Goal: Task Accomplishment & Management: Manage account settings

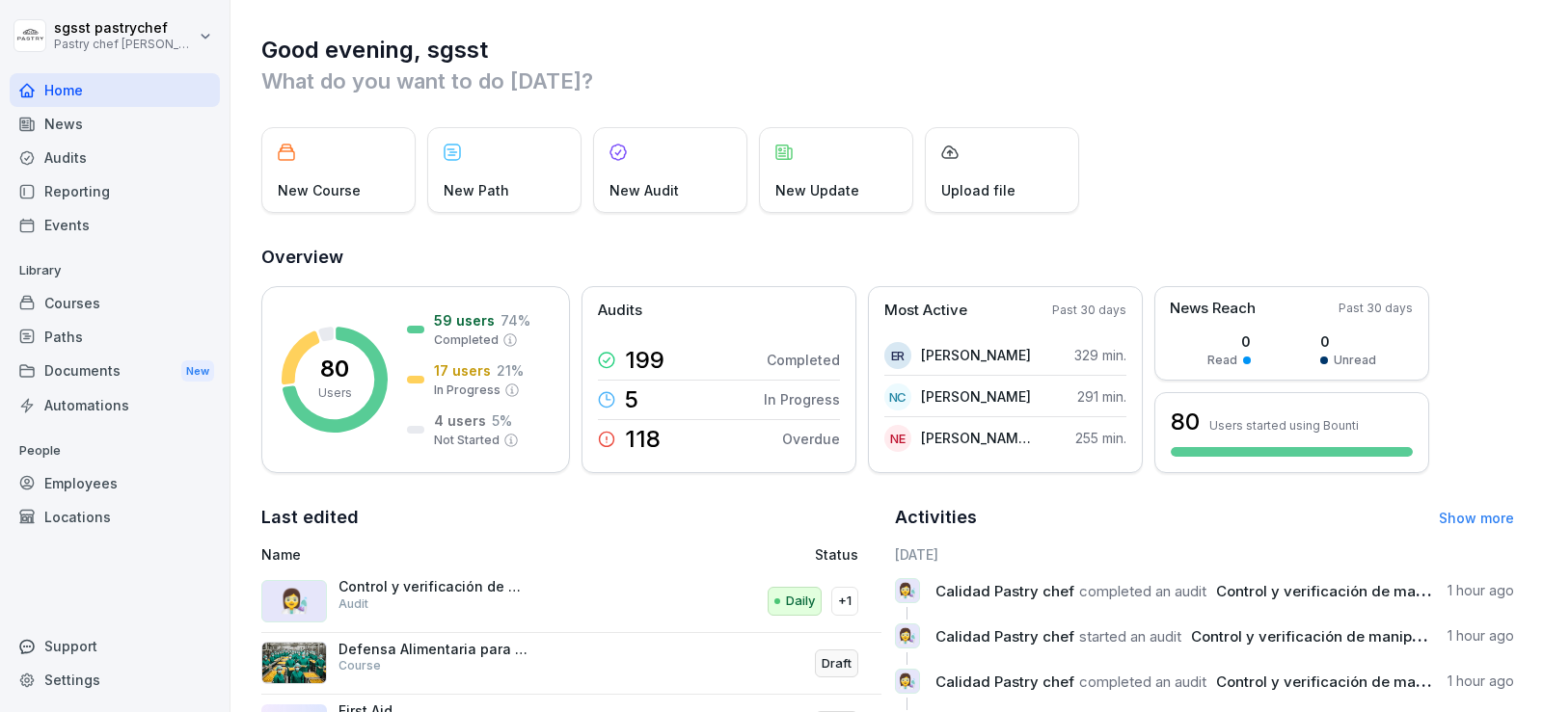
click at [96, 488] on div "Employees" at bounding box center [115, 484] width 210 height 34
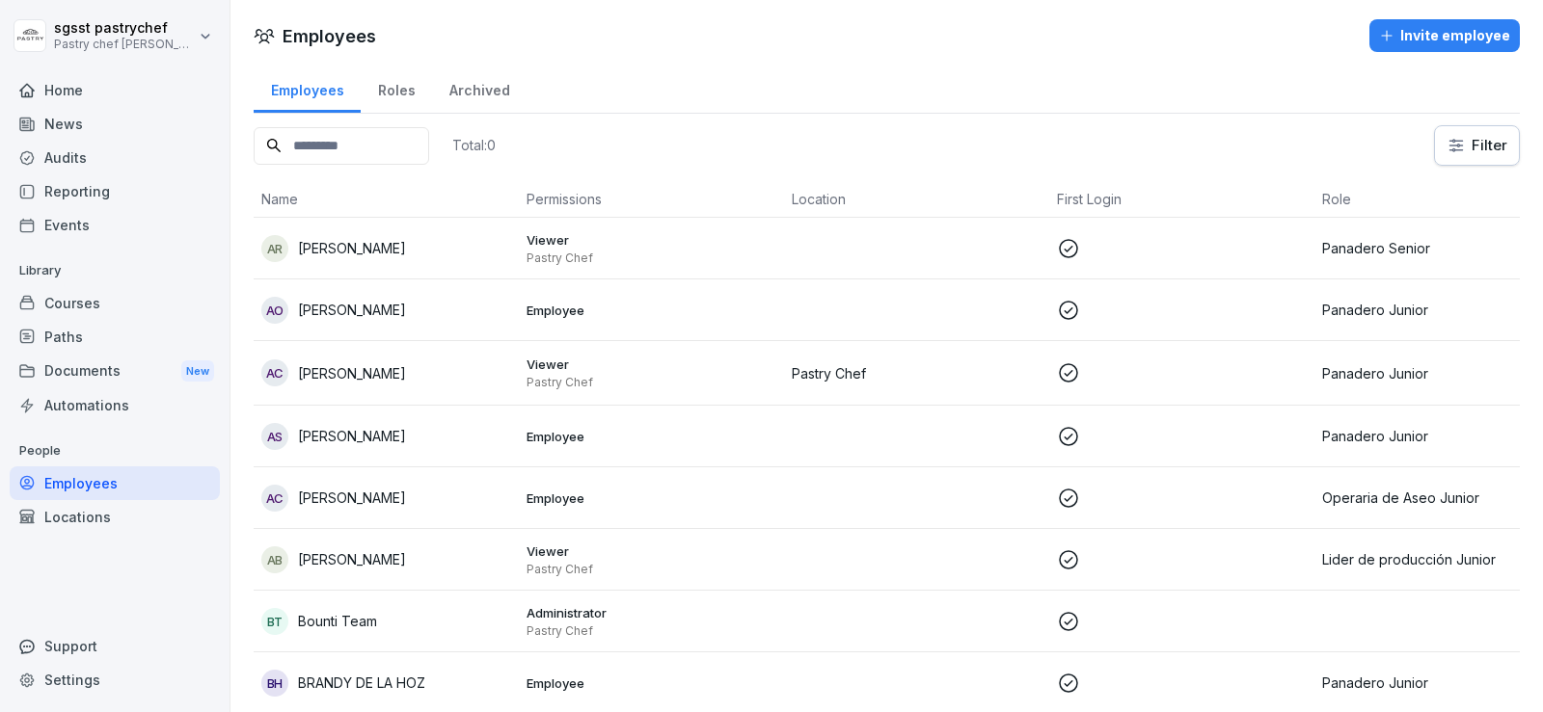
click at [101, 484] on div "Employees" at bounding box center [115, 484] width 210 height 34
drag, startPoint x: 503, startPoint y: 141, endPoint x: 566, endPoint y: 160, distance: 65.6
click at [558, 153] on div "Total: 80 Filter" at bounding box center [887, 145] width 1266 height 40
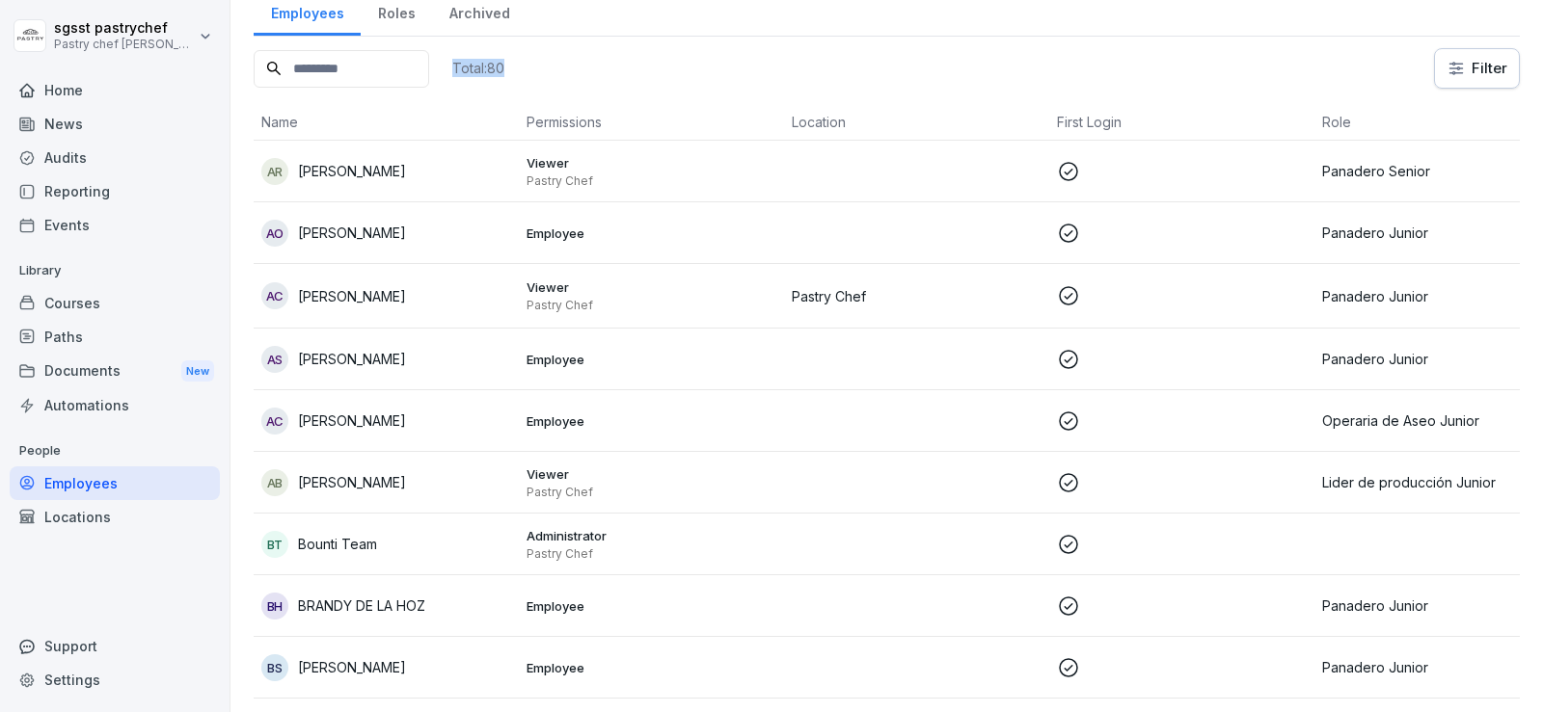
scroll to position [96, 0]
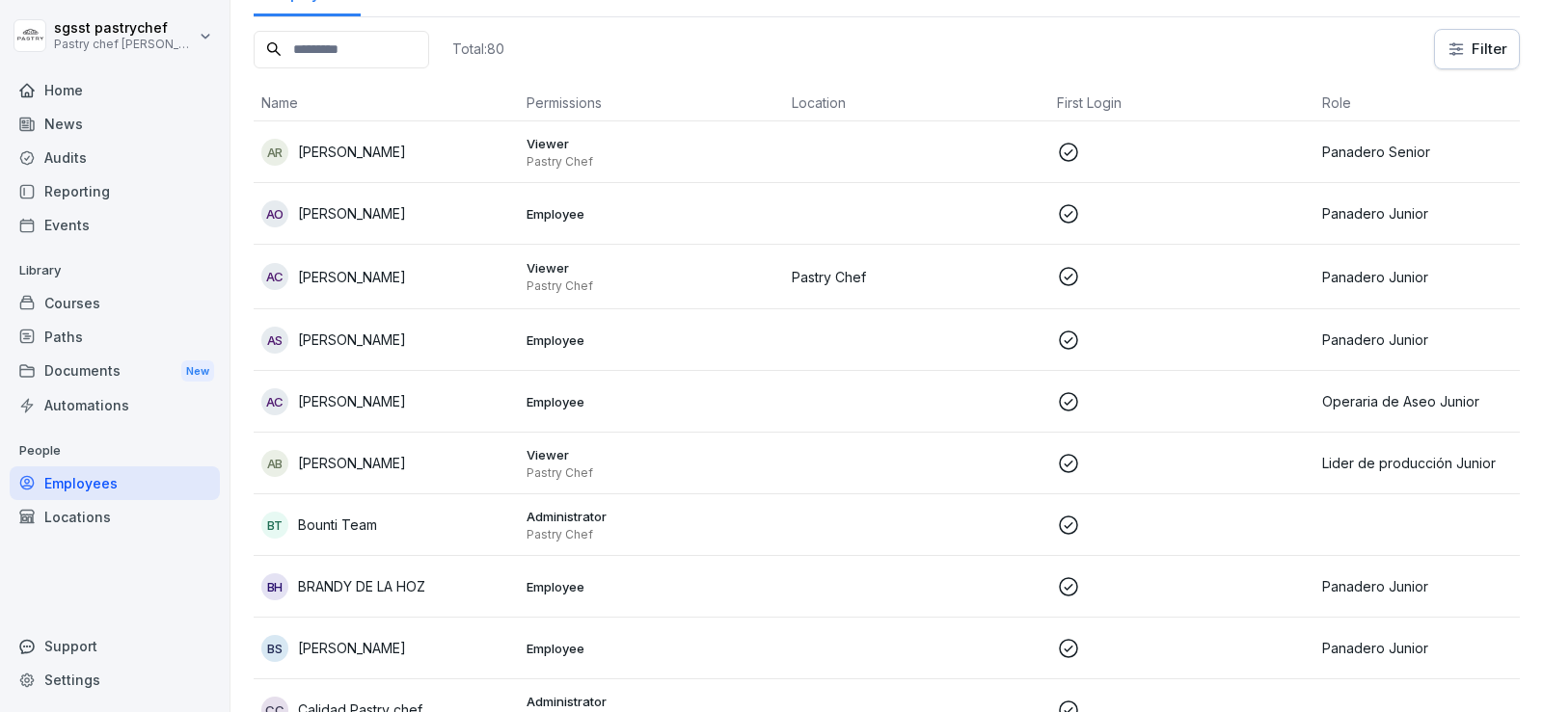
drag, startPoint x: 363, startPoint y: 48, endPoint x: 362, endPoint y: 112, distance: 63.6
click at [363, 53] on input at bounding box center [341, 50] width 175 height 38
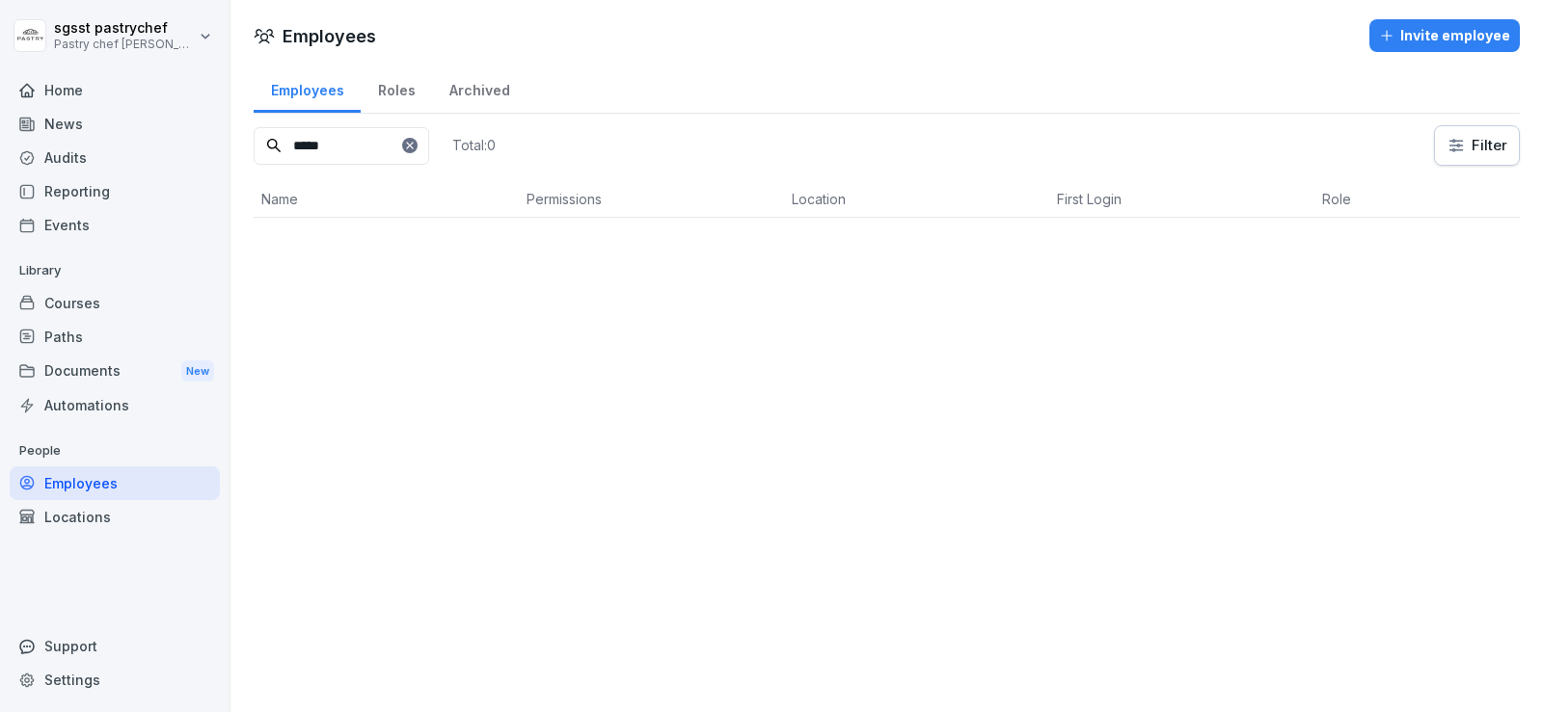
scroll to position [0, 0]
click at [369, 244] on p "LUISA FERNANDA ESCOBAR TAPIAS" at bounding box center [404, 259] width 213 height 61
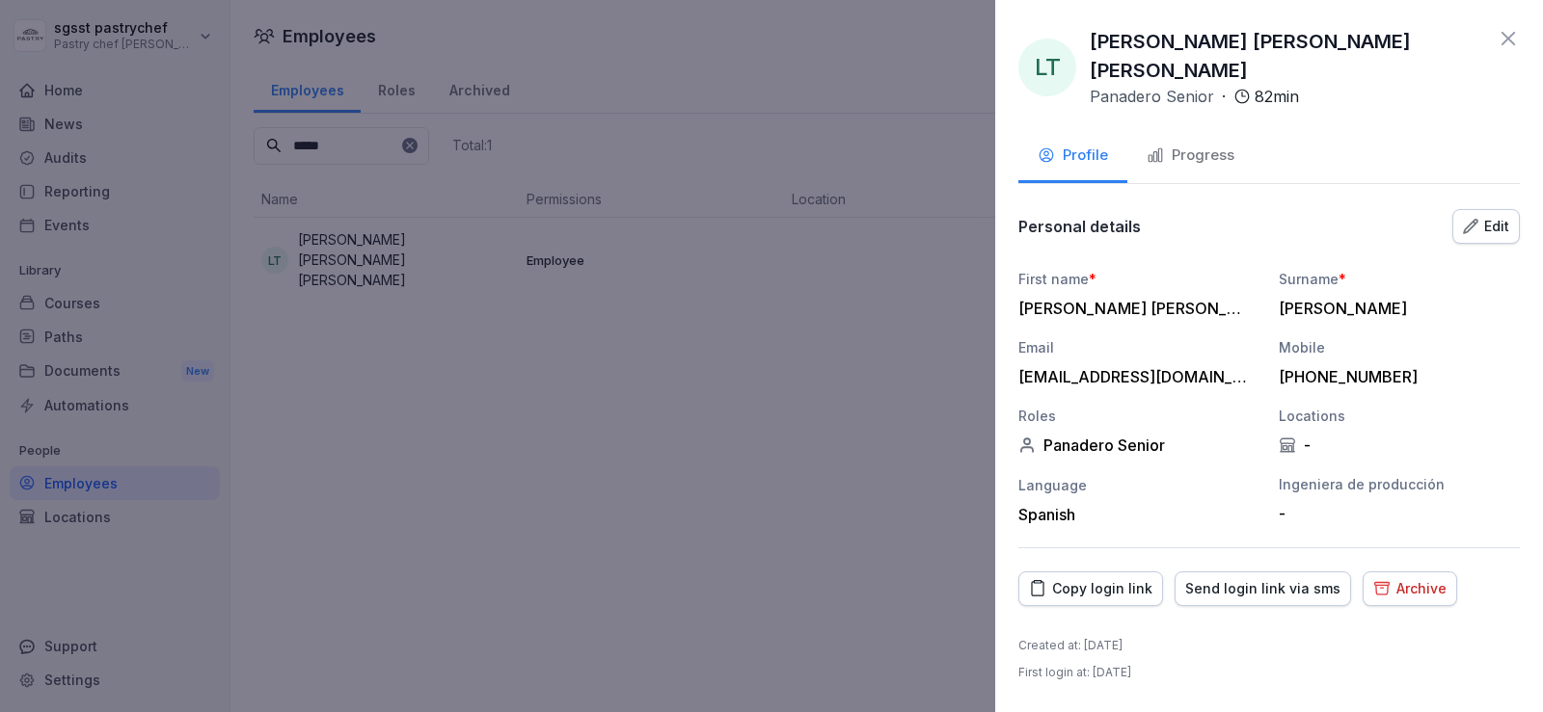
click at [1412, 578] on div "Archive" at bounding box center [1409, 588] width 73 height 21
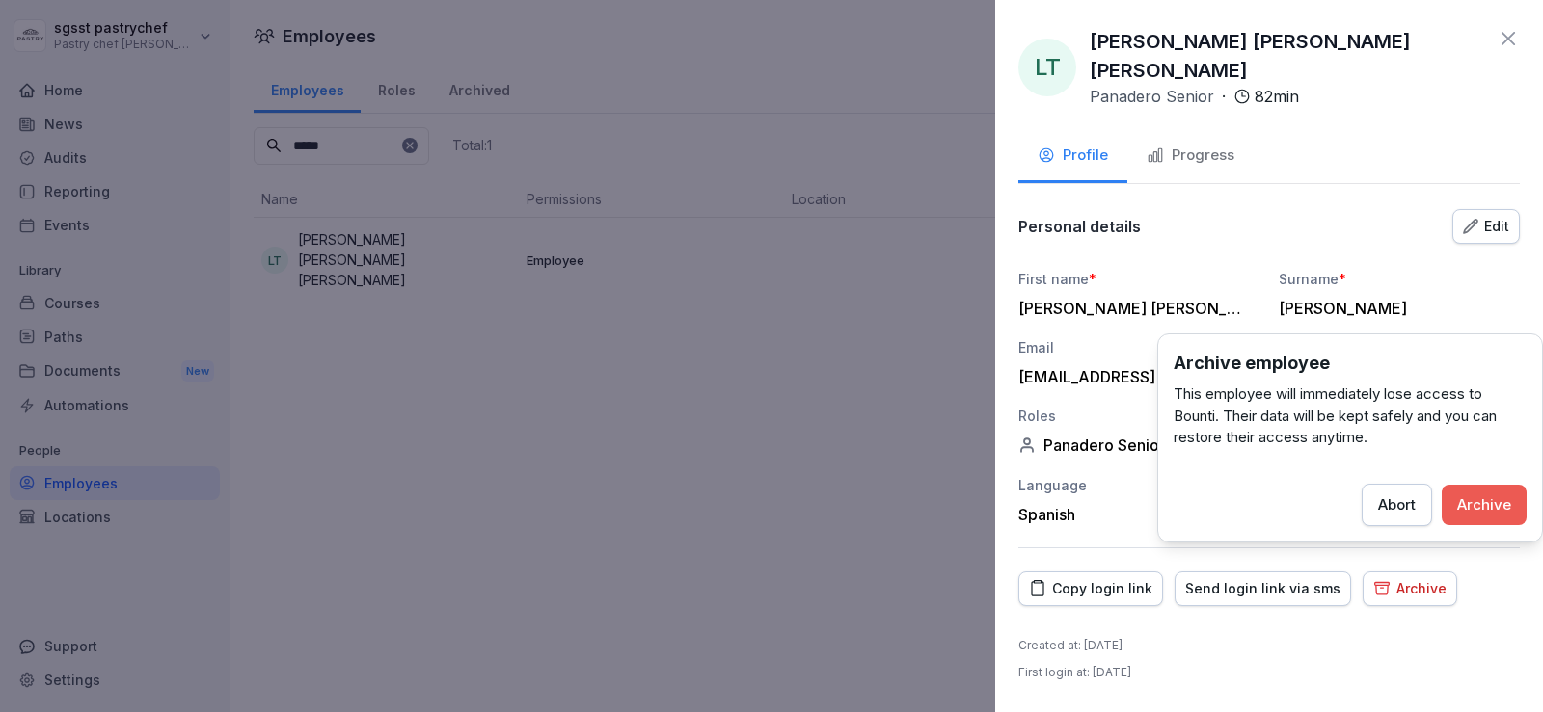
click at [1490, 500] on div "Archive" at bounding box center [1484, 505] width 54 height 21
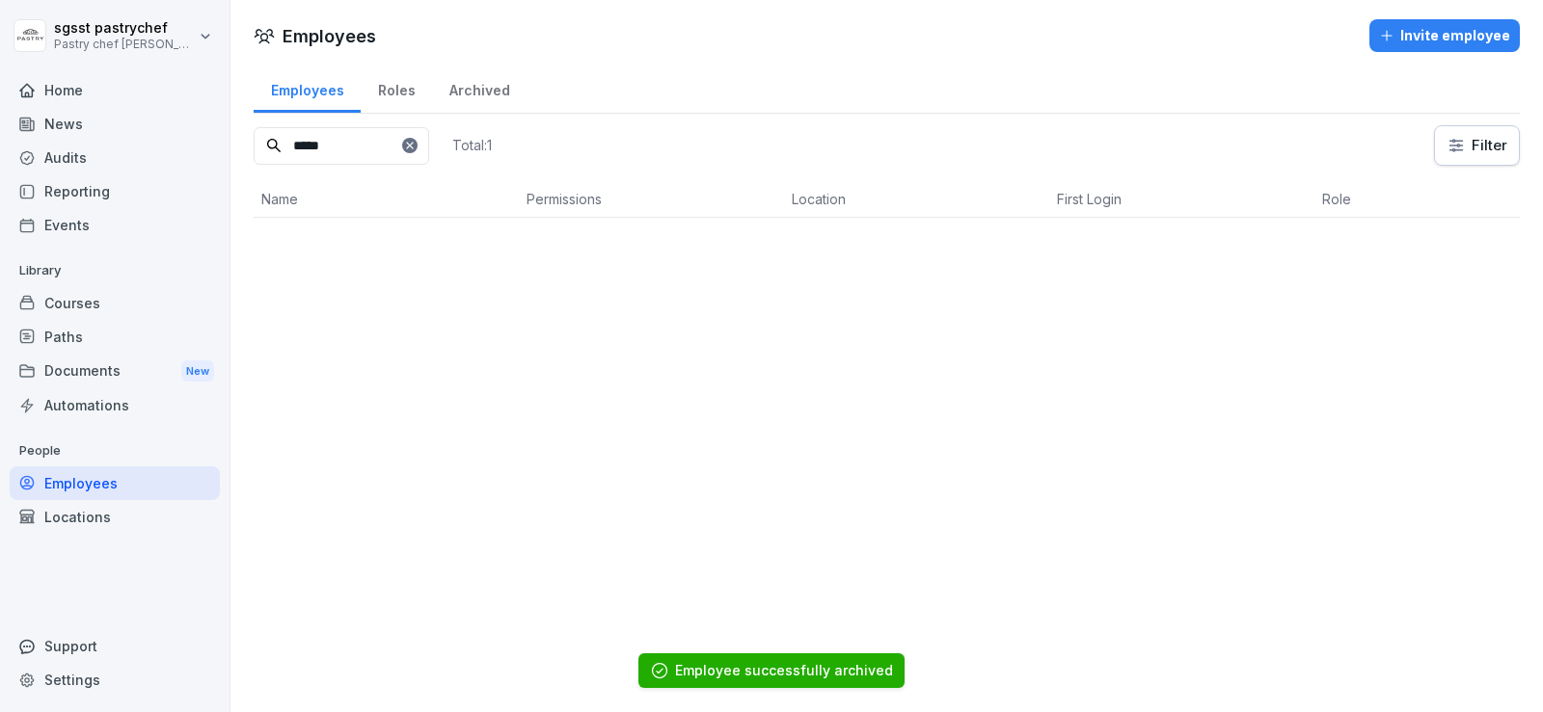
drag, startPoint x: 344, startPoint y: 146, endPoint x: 286, endPoint y: 128, distance: 60.4
click at [286, 128] on input "*****" at bounding box center [341, 146] width 175 height 38
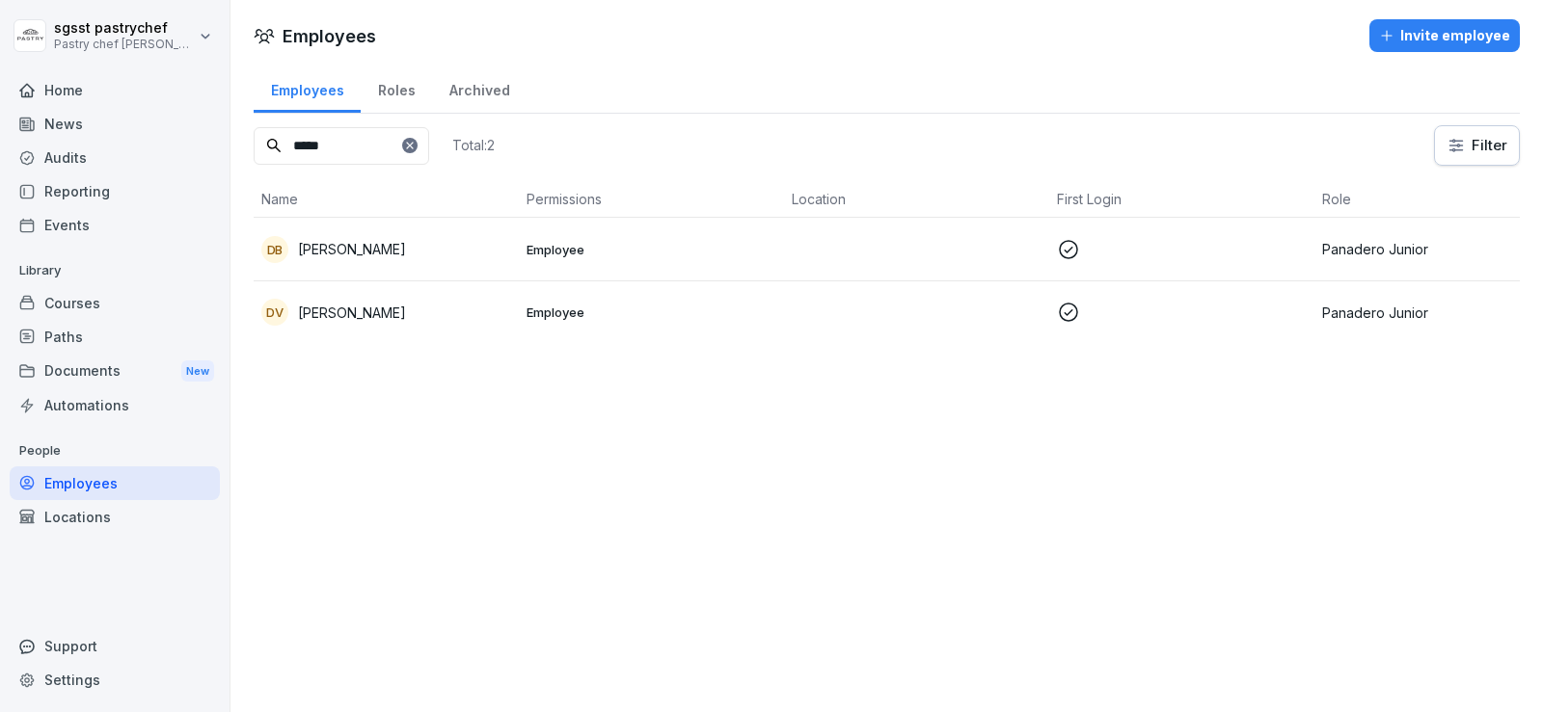
click at [397, 325] on div "DV Diana Vargas" at bounding box center [386, 312] width 250 height 27
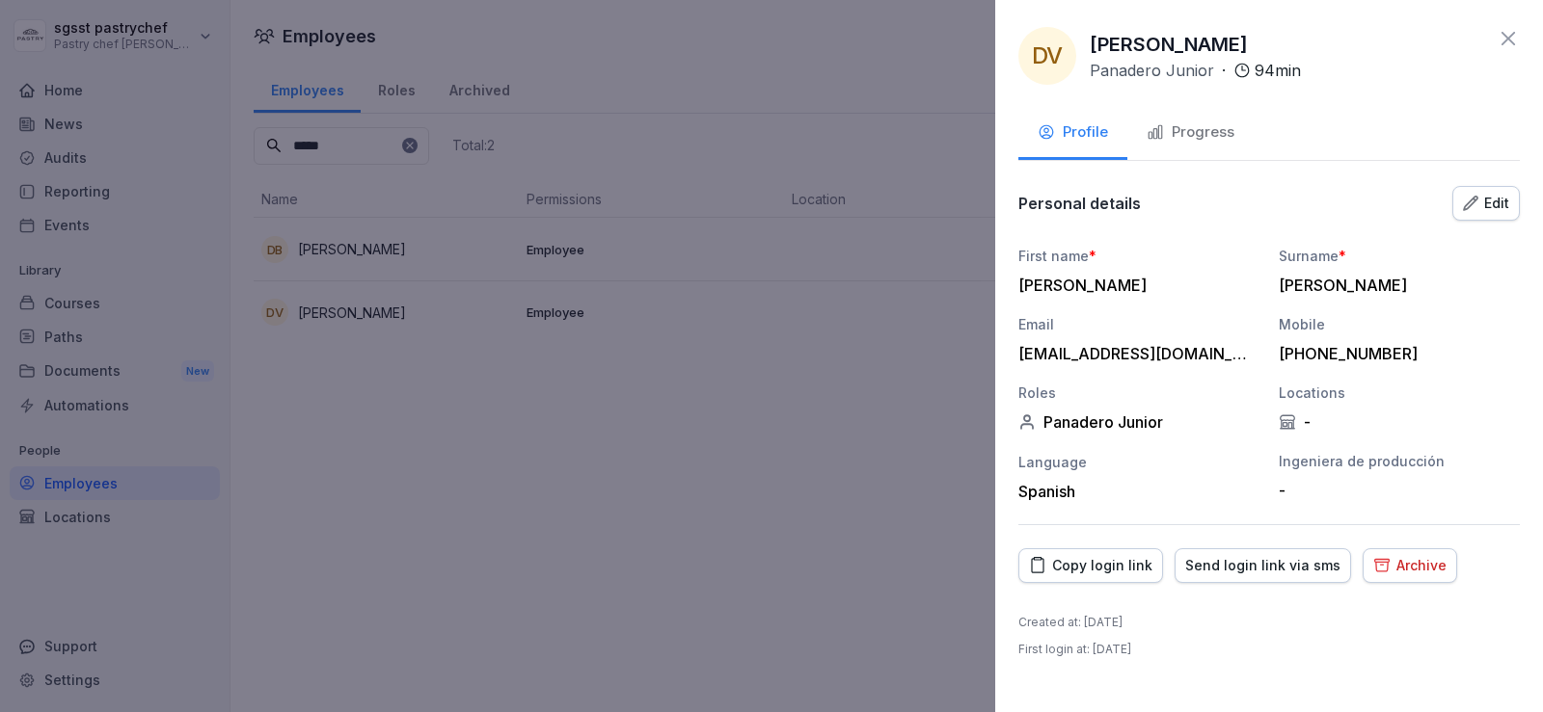
click at [1419, 571] on div "Archive" at bounding box center [1409, 565] width 73 height 21
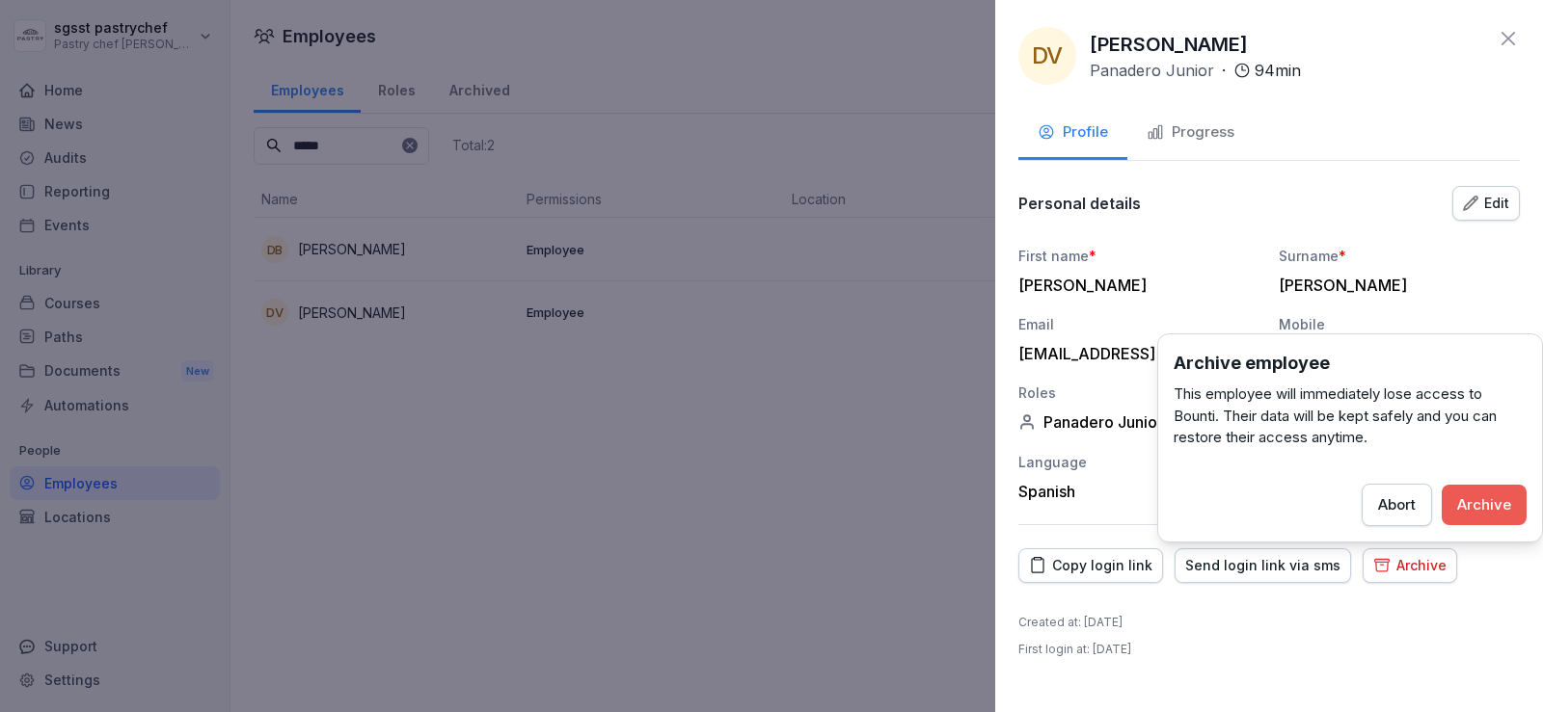
click at [1488, 514] on div "Archive" at bounding box center [1484, 505] width 54 height 21
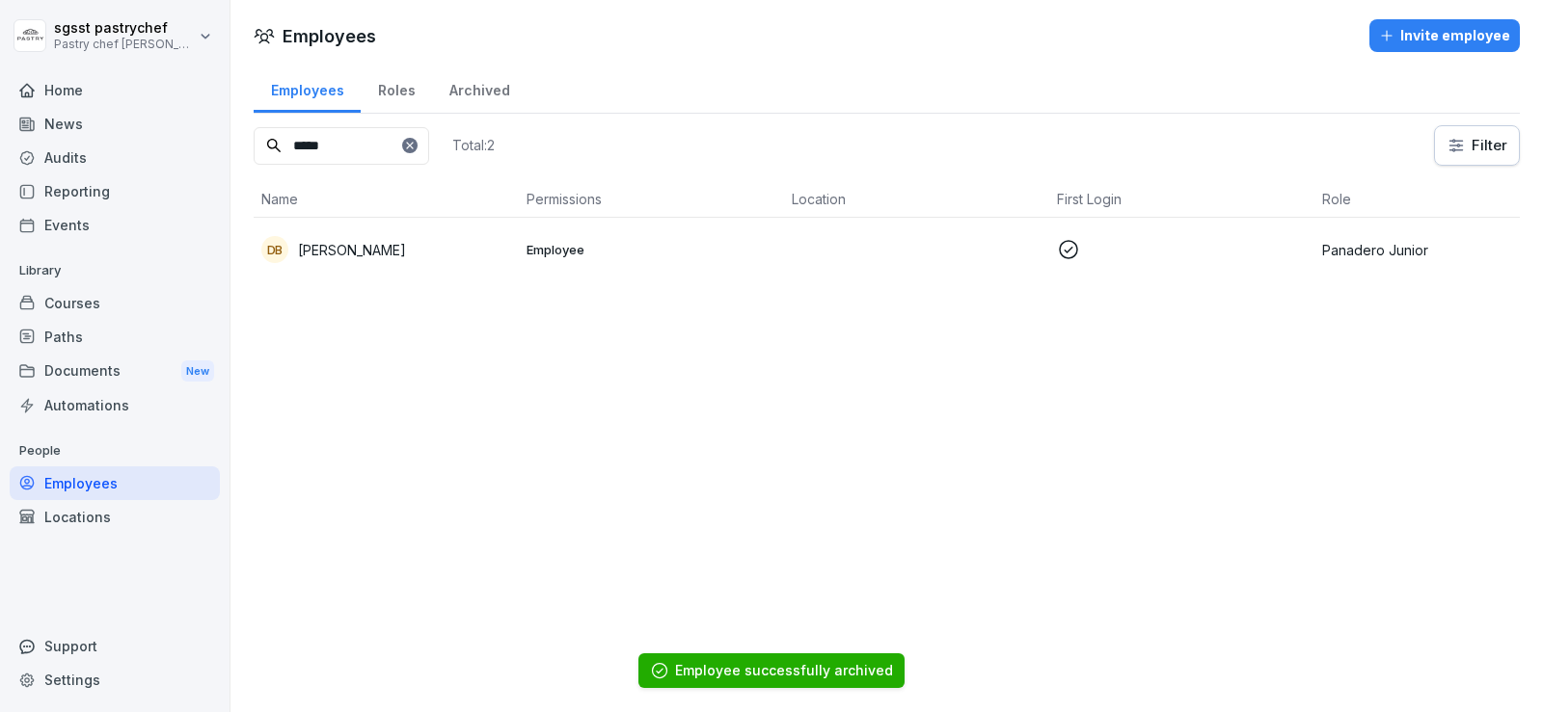
drag, startPoint x: 352, startPoint y: 145, endPoint x: 273, endPoint y: 145, distance: 79.1
click at [253, 144] on div "Employees Roles Archived ***** Total: 2 Filter Name Permissions Location First …" at bounding box center [886, 180] width 1312 height 233
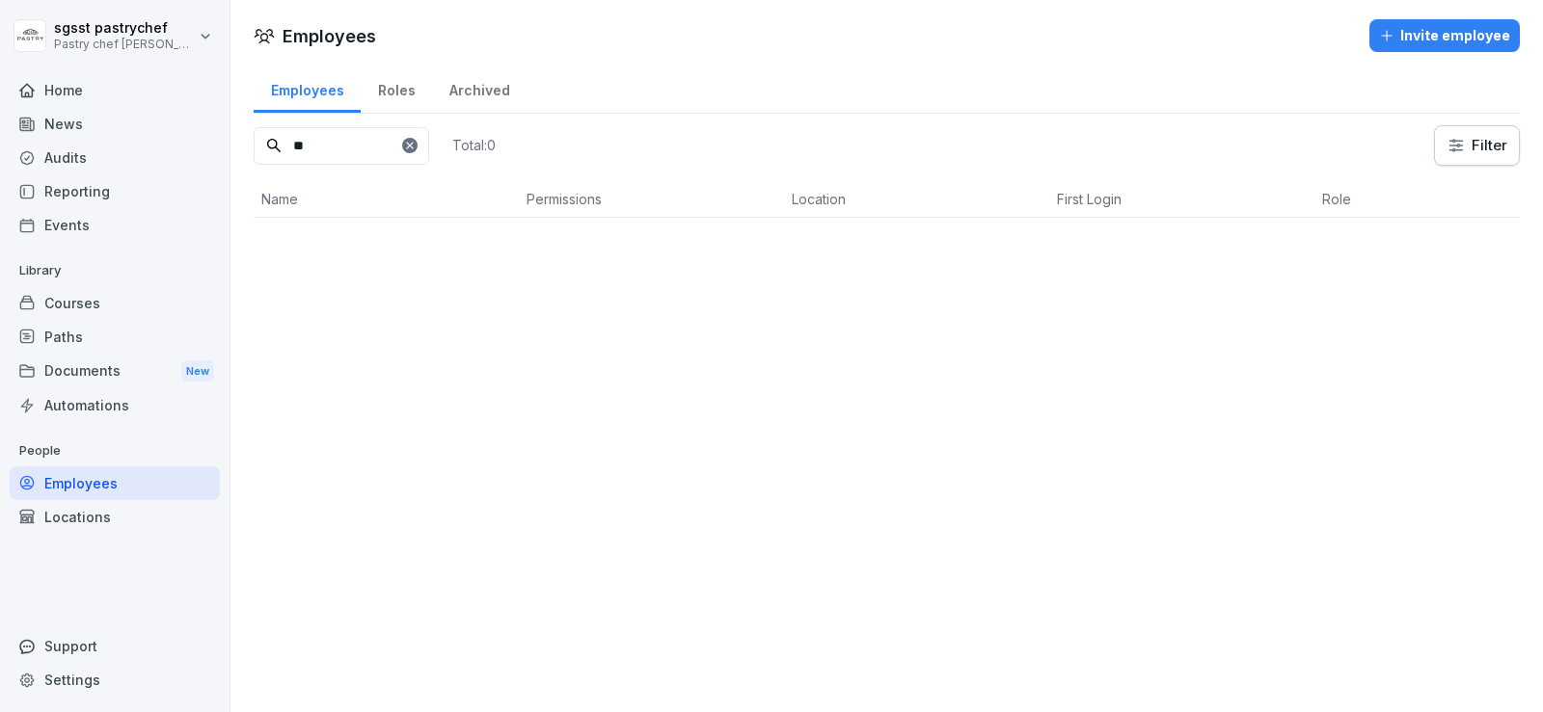
type input "*"
click at [429, 148] on input "*****" at bounding box center [341, 146] width 175 height 38
type input "*****"
click at [416, 148] on icon at bounding box center [410, 146] width 12 height 12
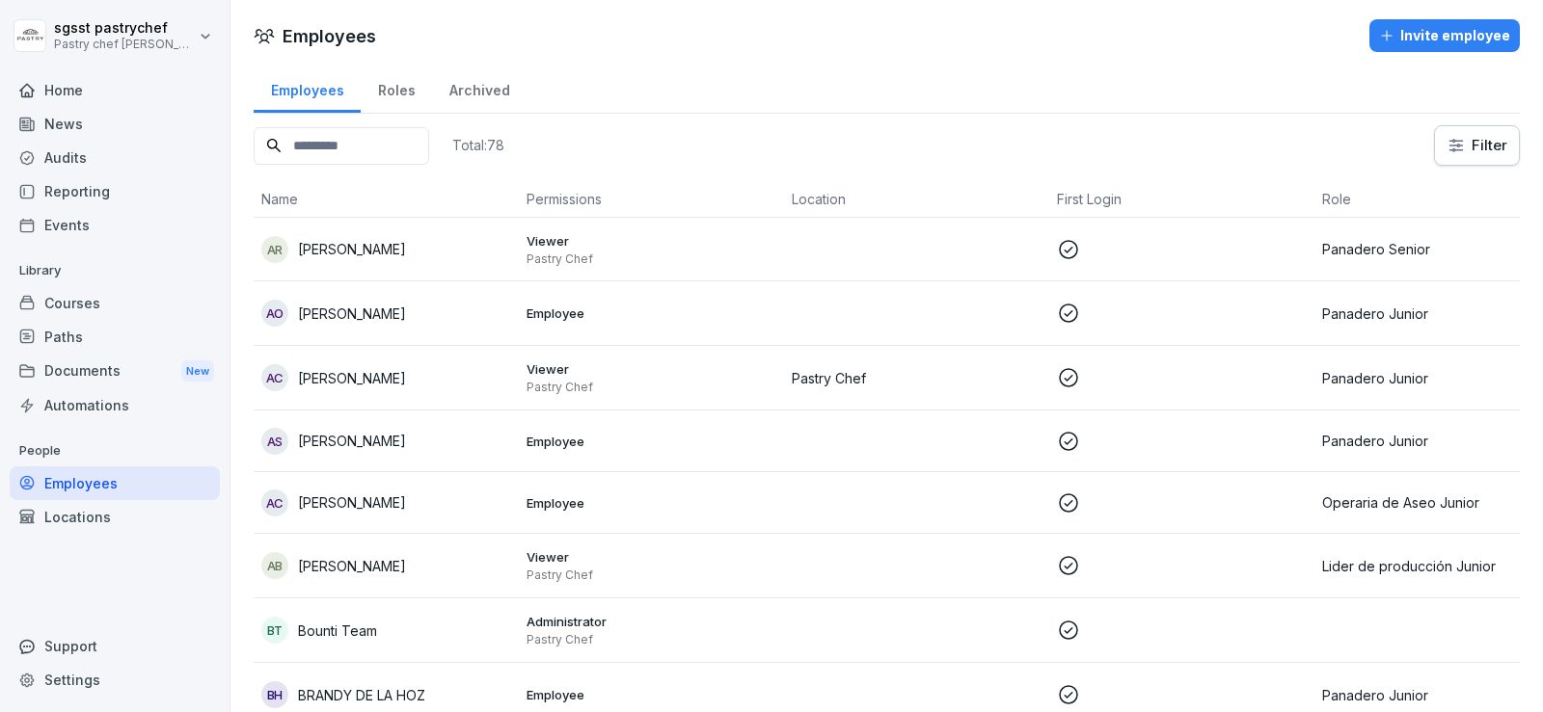
click at [1458, 39] on div "Invite employee" at bounding box center [1444, 35] width 131 height 21
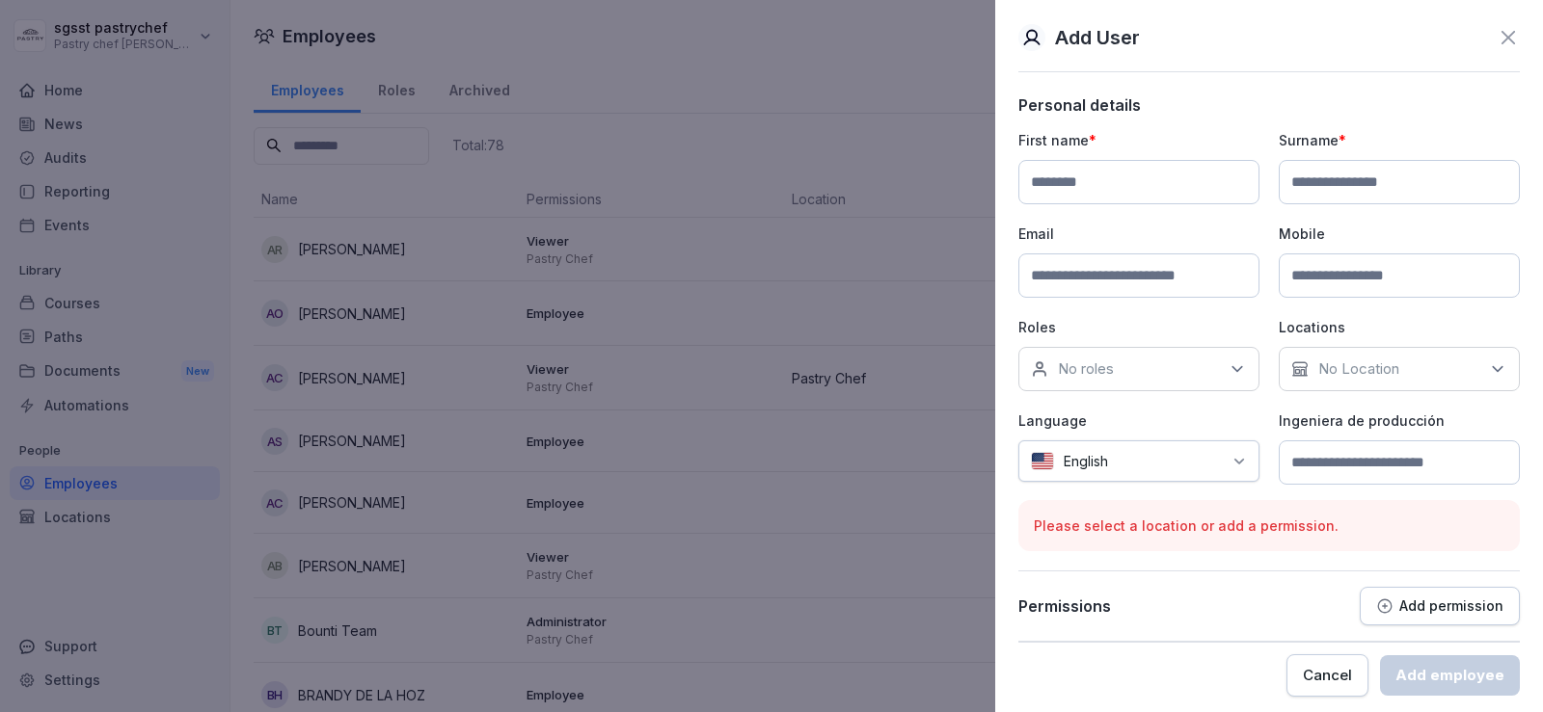
click at [1105, 176] on input at bounding box center [1138, 182] width 241 height 44
click at [1366, 186] on input at bounding box center [1398, 182] width 241 height 44
click at [1071, 184] on input at bounding box center [1138, 182] width 241 height 44
click at [1135, 196] on input at bounding box center [1138, 182] width 241 height 44
drag, startPoint x: 1092, startPoint y: 182, endPoint x: 1169, endPoint y: 181, distance: 77.1
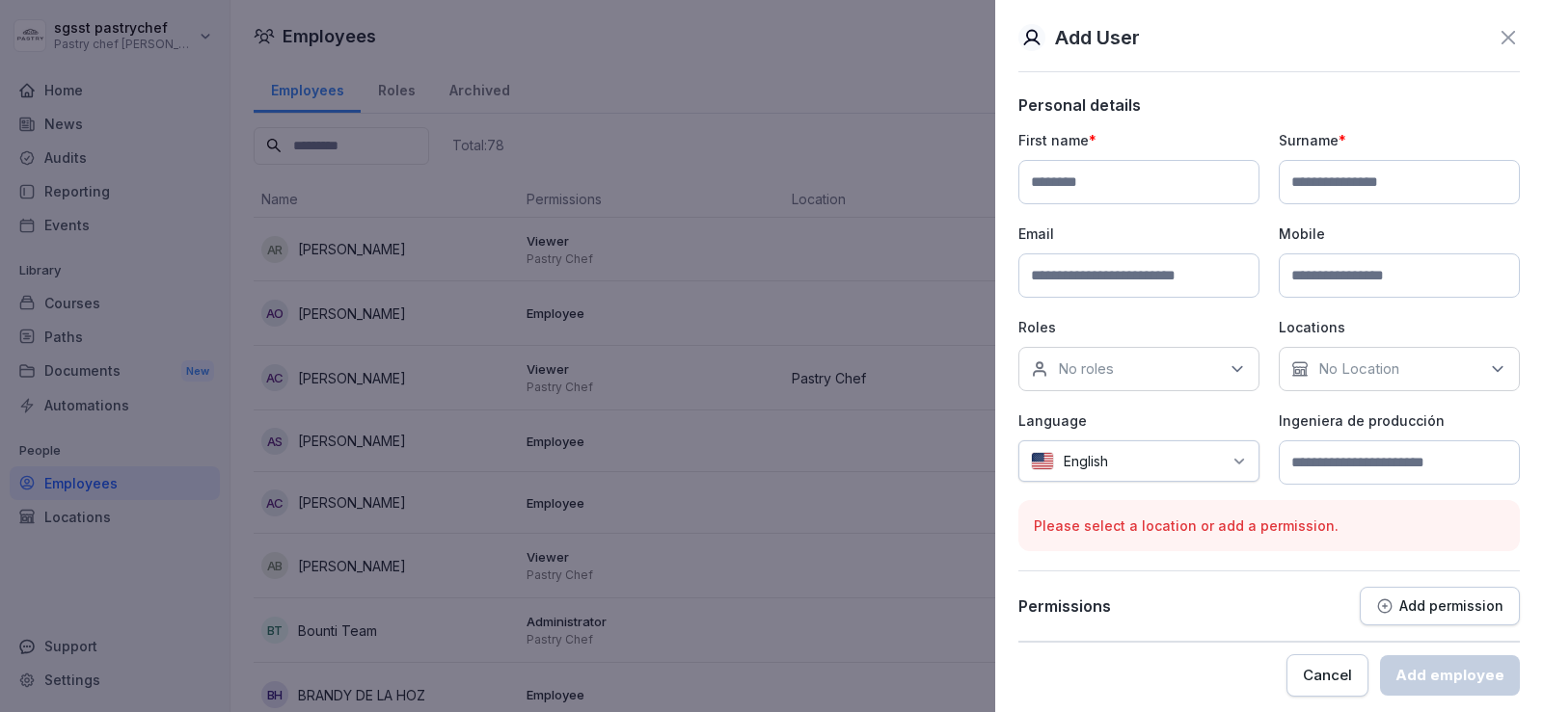
click at [1094, 181] on input at bounding box center [1138, 182] width 241 height 44
click at [1315, 187] on input at bounding box center [1398, 182] width 241 height 44
click at [1196, 180] on input at bounding box center [1138, 182] width 241 height 44
drag, startPoint x: 1426, startPoint y: 193, endPoint x: 1417, endPoint y: 202, distance: 13.0
click at [1426, 193] on input at bounding box center [1398, 182] width 241 height 44
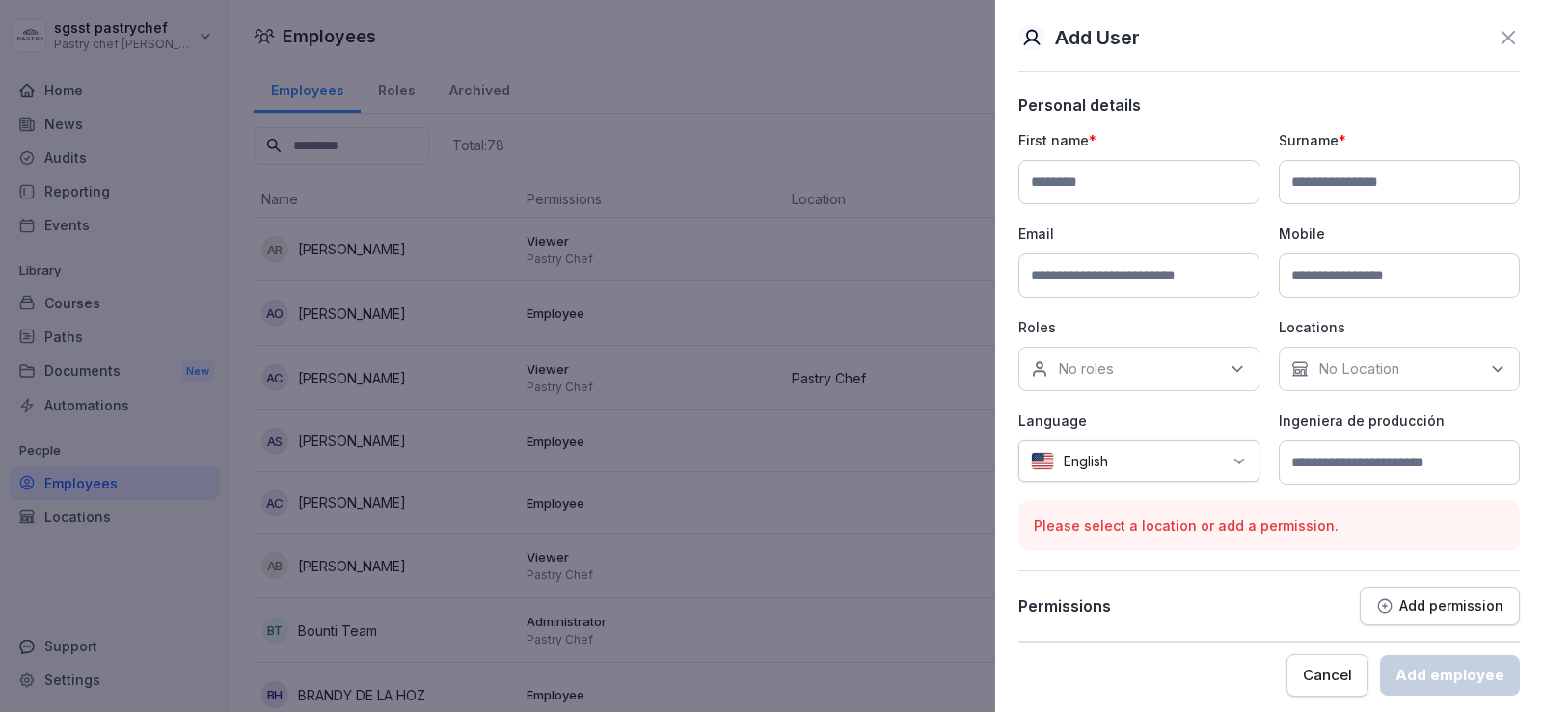
click at [1137, 262] on input at bounding box center [1138, 276] width 241 height 44
click at [1397, 281] on input at bounding box center [1398, 276] width 241 height 44
type input "***"
click at [1186, 367] on div "No roles" at bounding box center [1138, 369] width 241 height 44
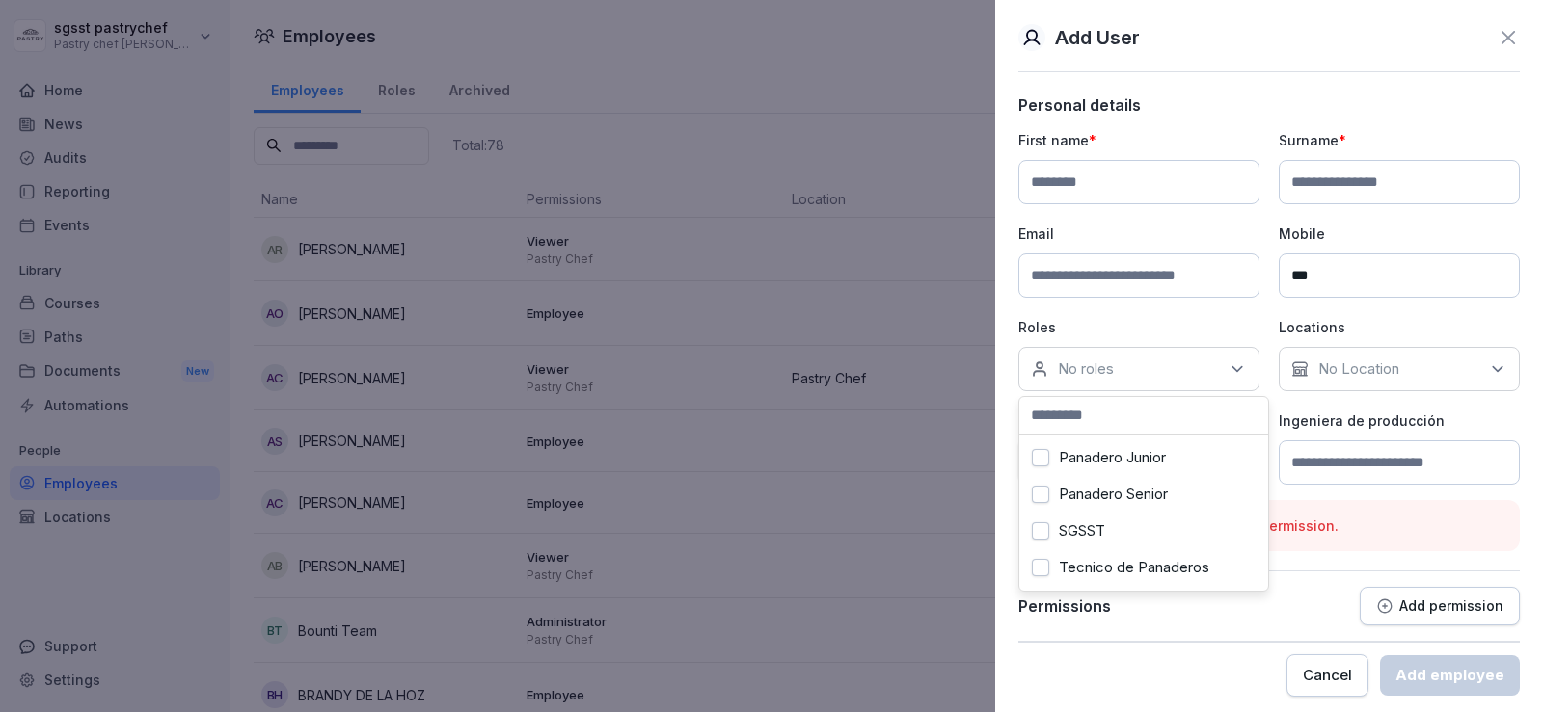
scroll to position [433, 0]
drag, startPoint x: 1492, startPoint y: 408, endPoint x: 1434, endPoint y: 384, distance: 62.7
click at [1489, 406] on div "First name * Surname * Email Mobile *** Roles No roles ANALISTA CALIDAD Analist…" at bounding box center [1268, 307] width 501 height 355
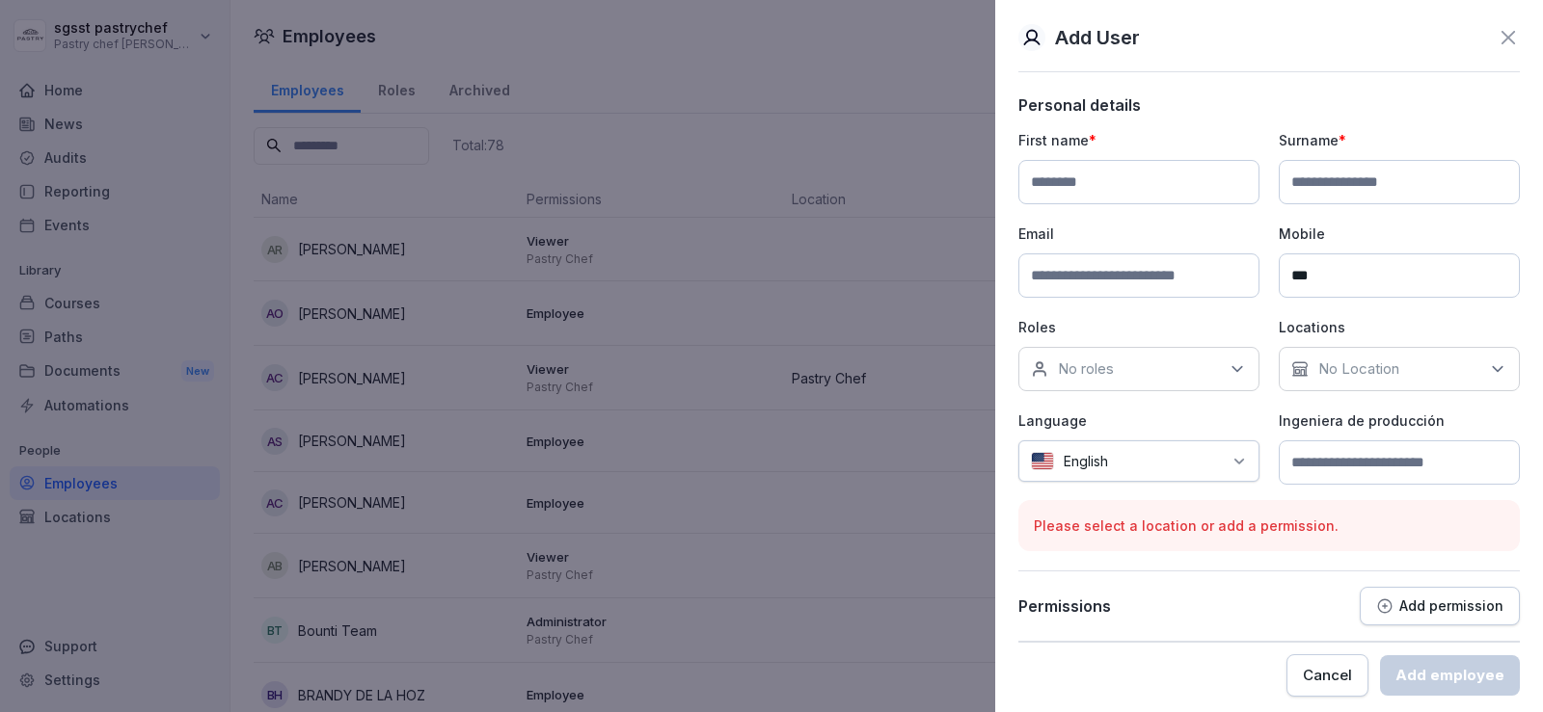
click at [1385, 358] on div "No Location" at bounding box center [1398, 369] width 241 height 44
click at [1391, 374] on p "No Location" at bounding box center [1358, 369] width 81 height 19
click at [1220, 452] on div "English" at bounding box center [1138, 461] width 241 height 41
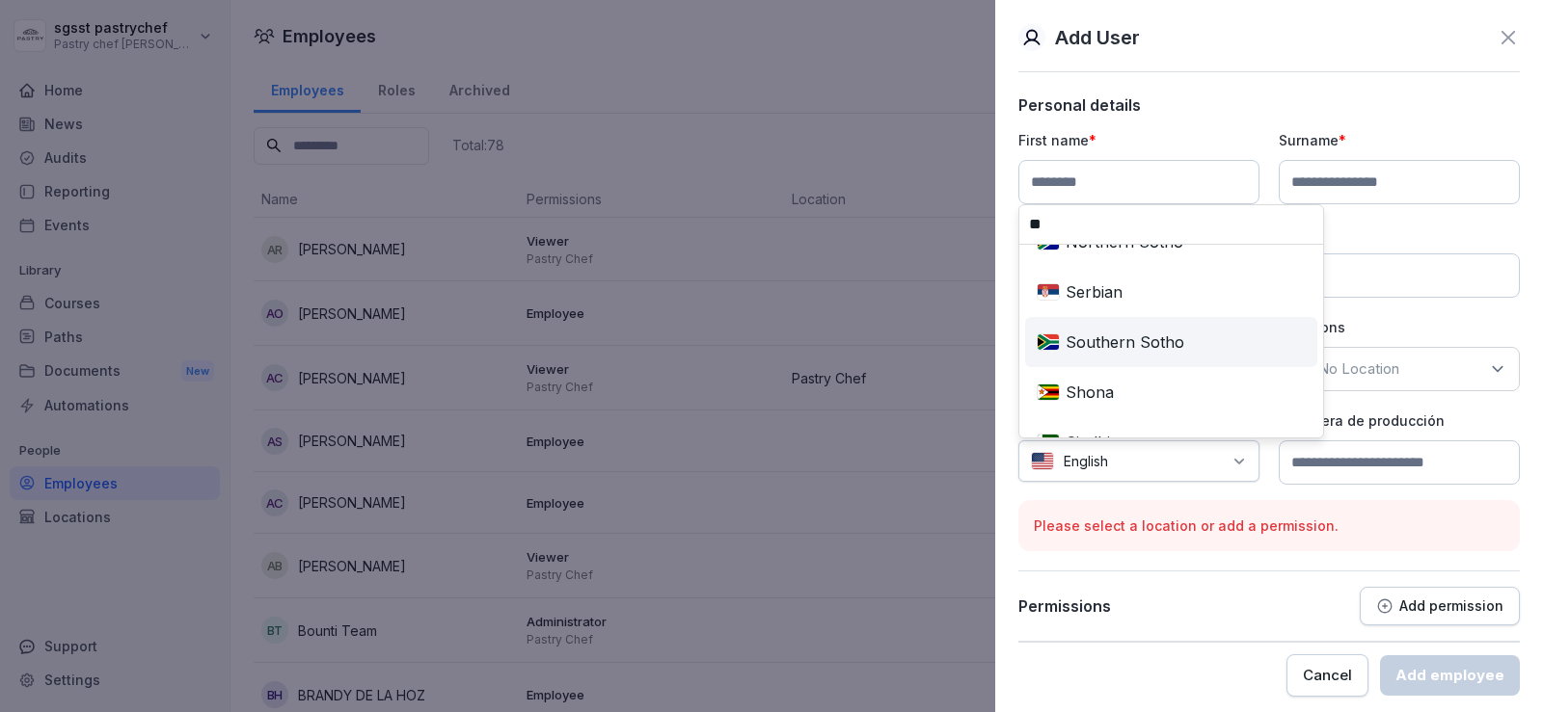
scroll to position [0, 0]
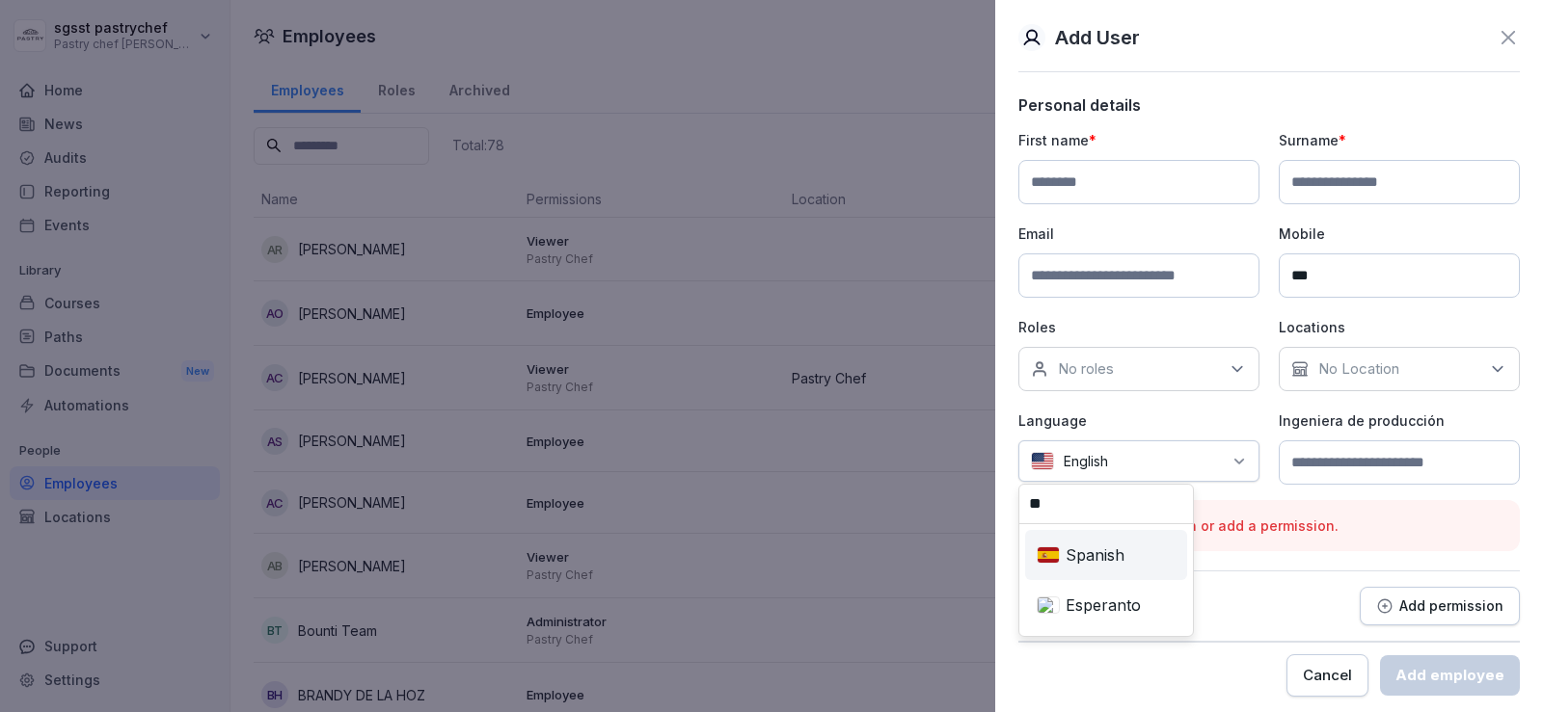
type input "**"
click at [1166, 546] on div "Spanish" at bounding box center [1106, 555] width 154 height 42
click at [1438, 478] on input at bounding box center [1398, 463] width 241 height 44
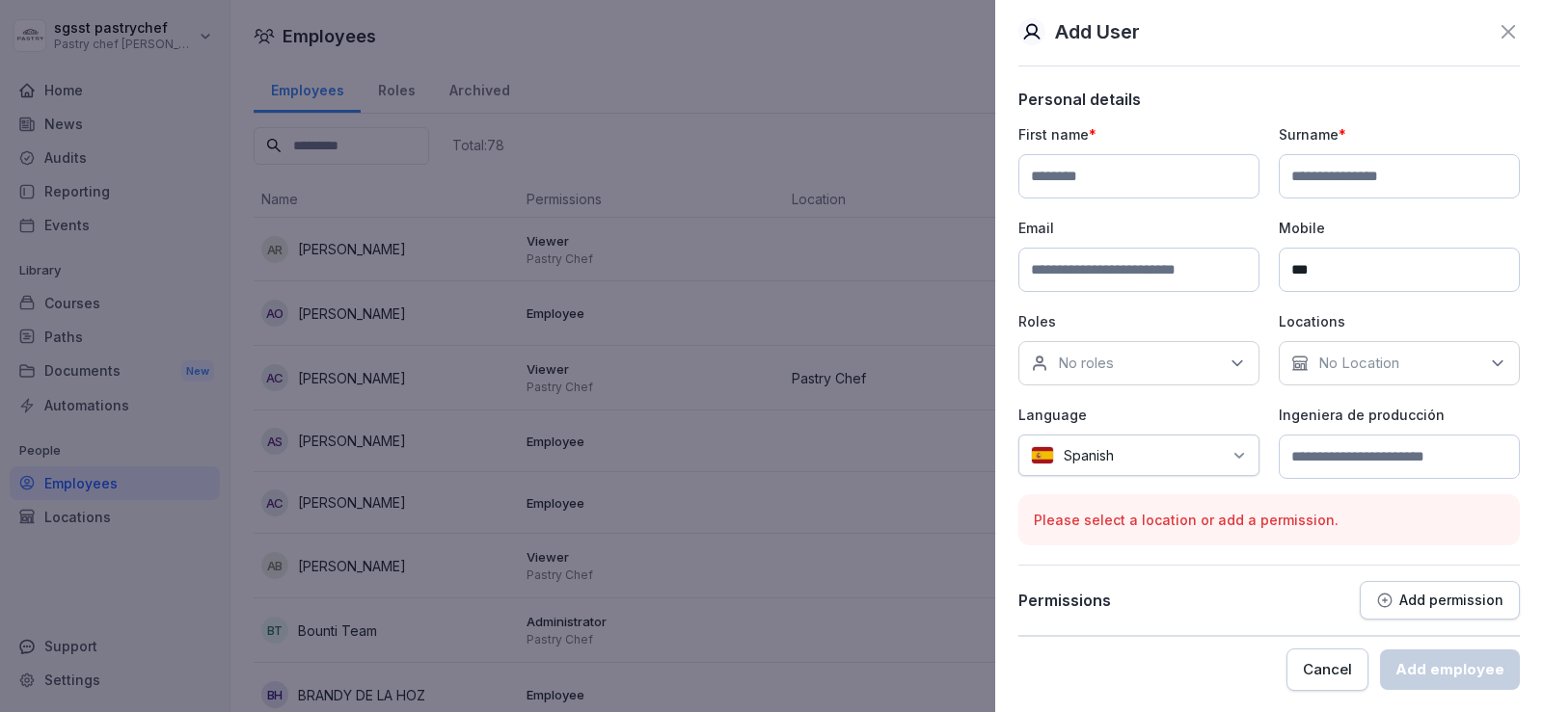
scroll to position [8, 0]
click at [1439, 579] on button "Add permission" at bounding box center [1439, 598] width 160 height 39
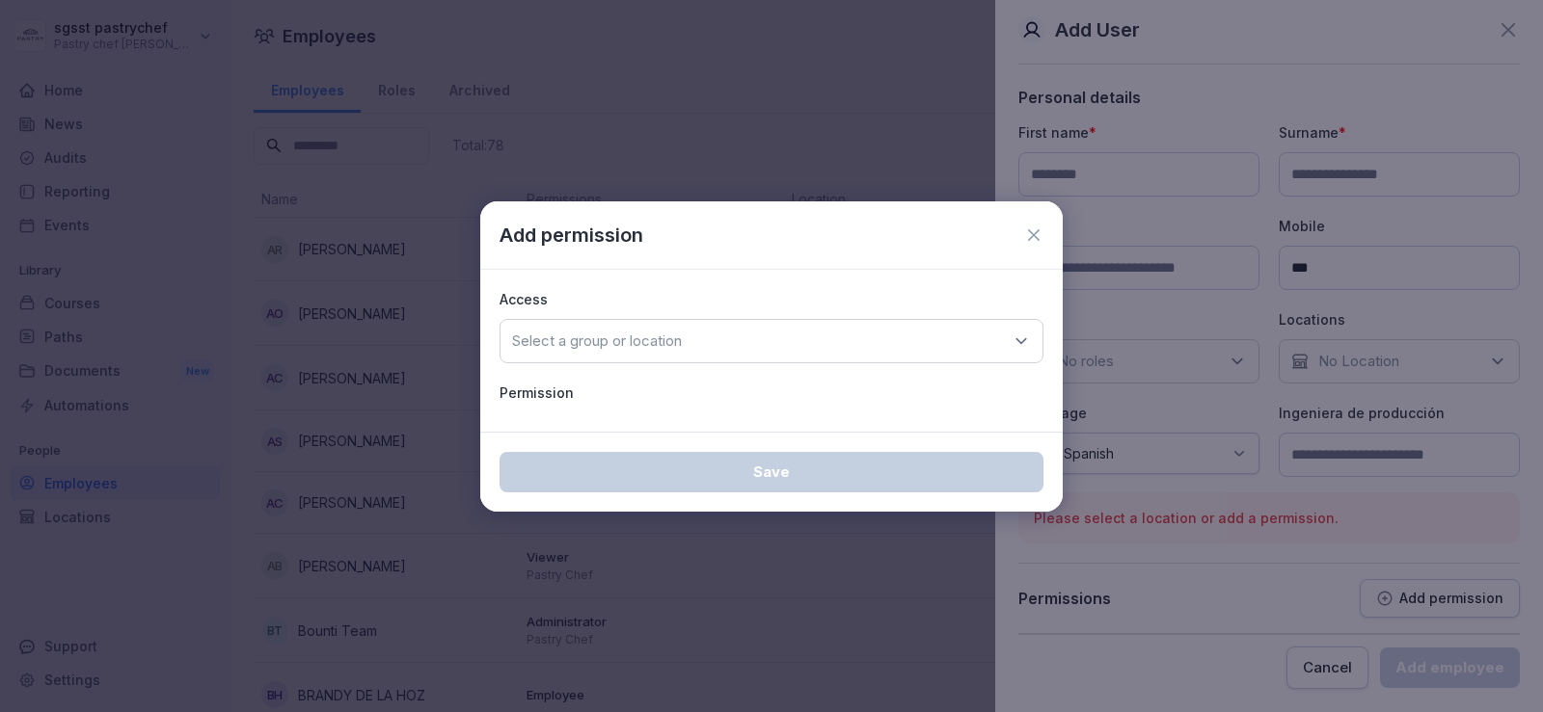
click at [678, 328] on div "Select a group or location" at bounding box center [771, 341] width 544 height 44
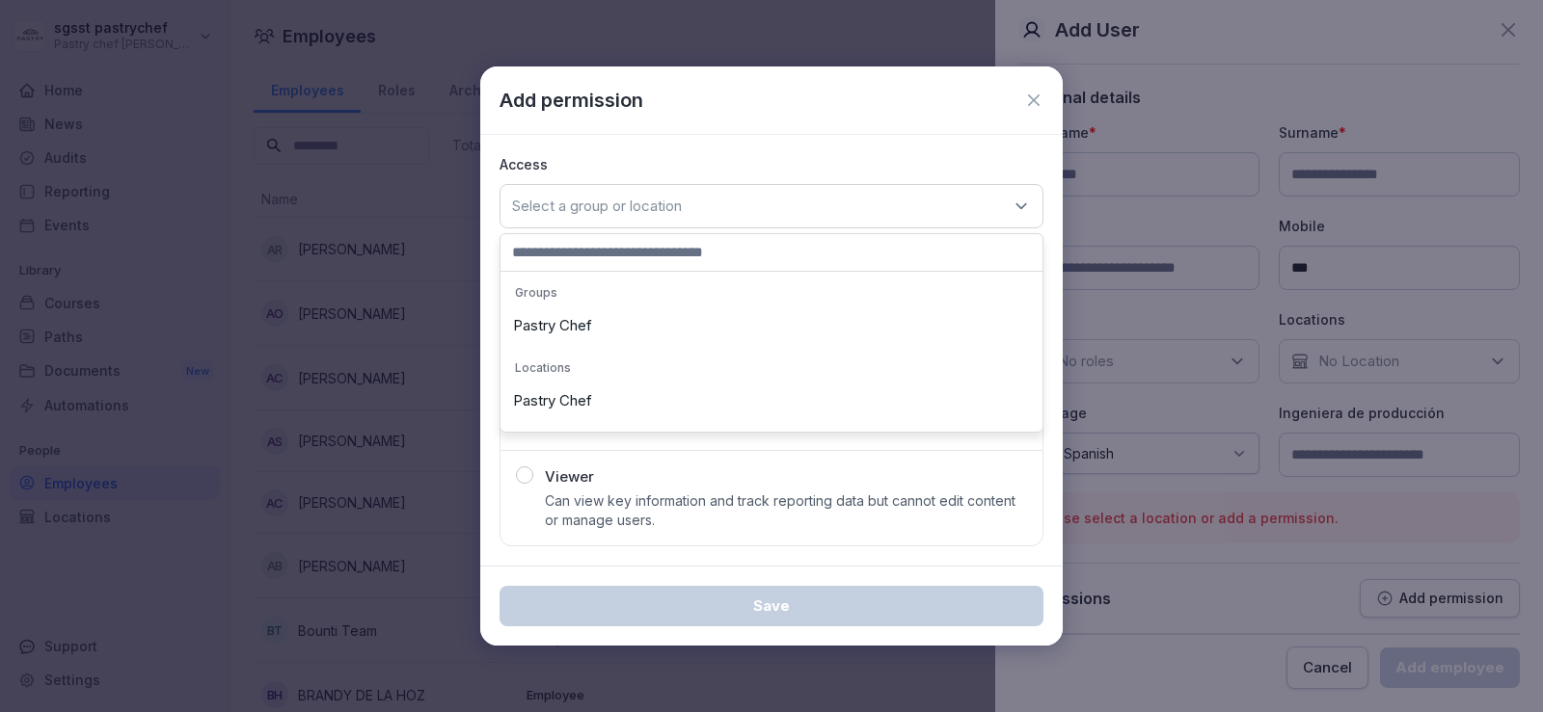
click at [582, 332] on div "Pastry Chef" at bounding box center [771, 326] width 532 height 37
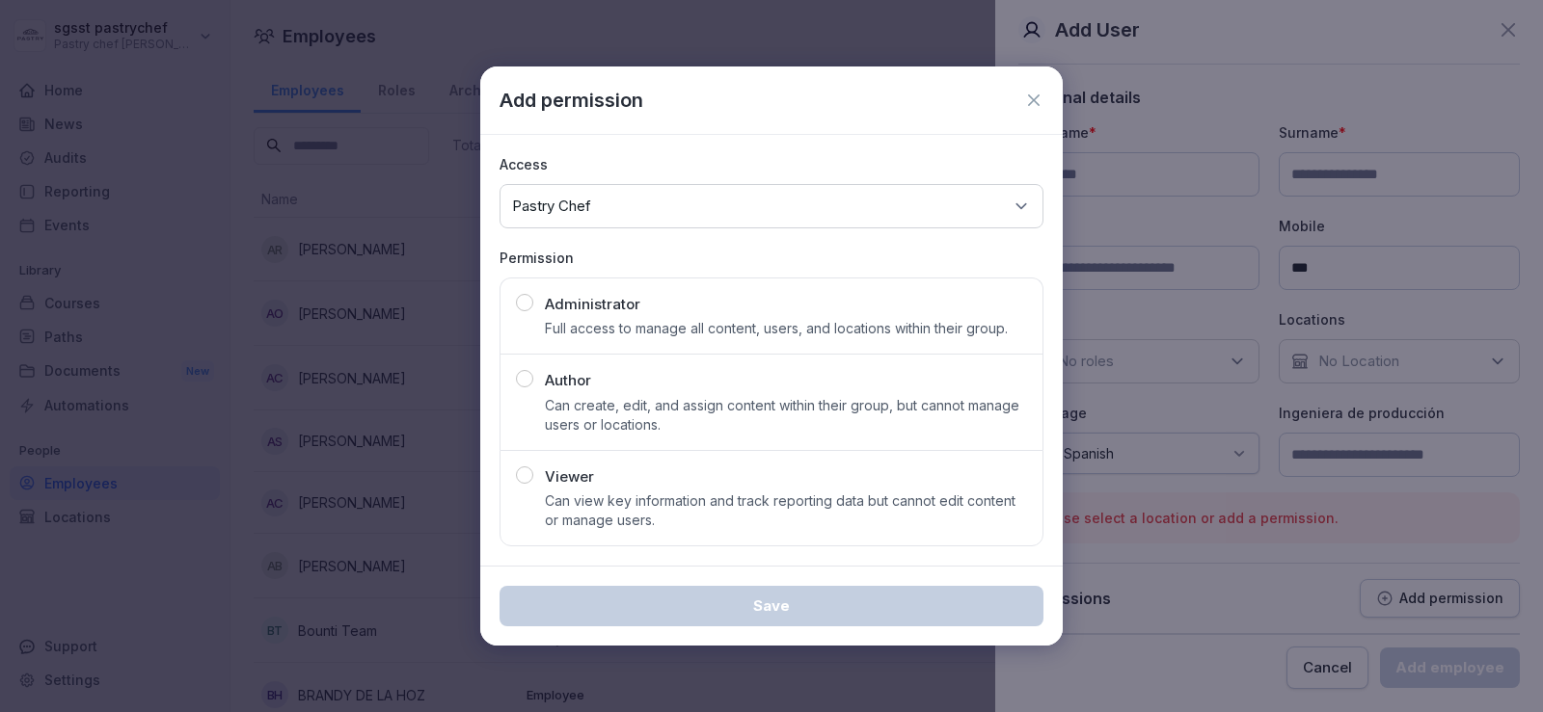
click at [525, 476] on div "button" at bounding box center [524, 475] width 17 height 17
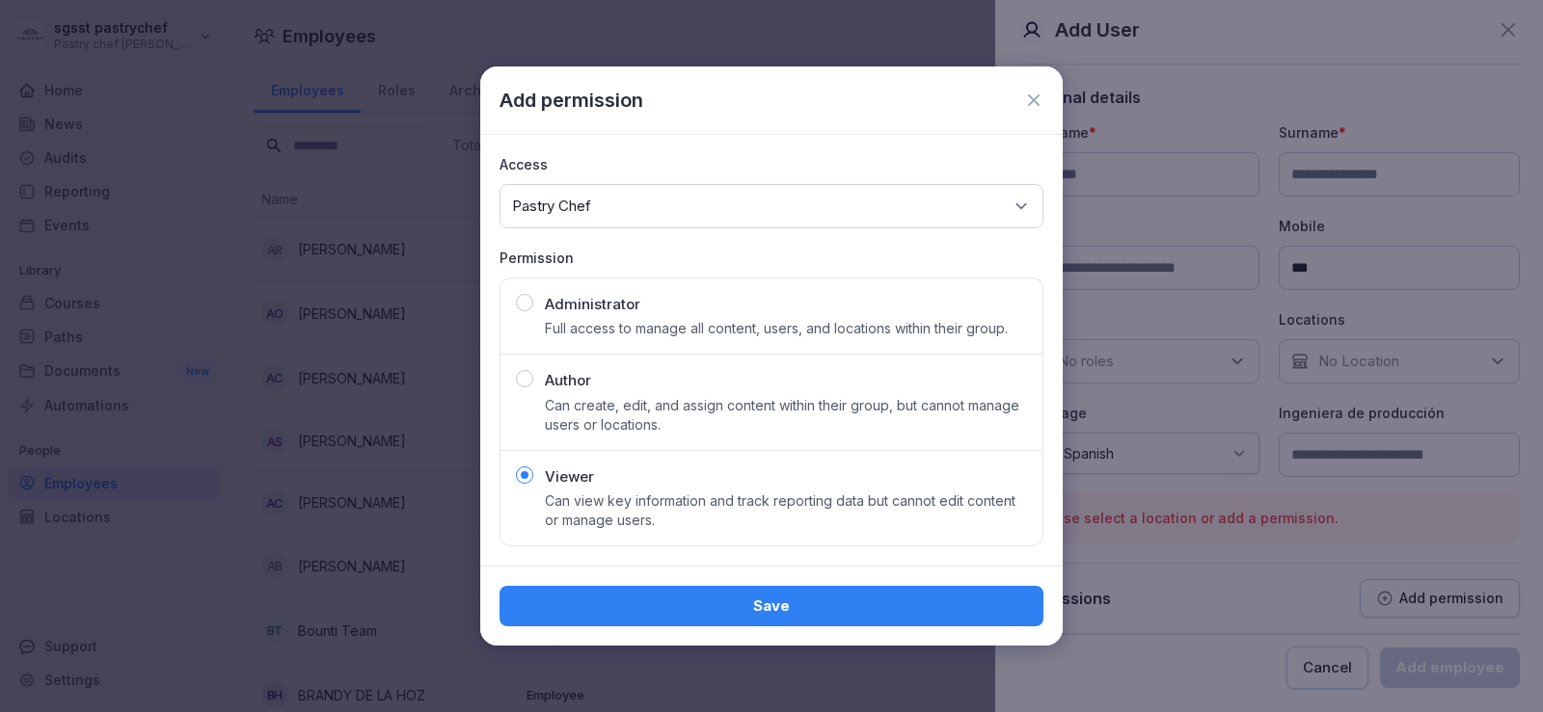
click at [525, 476] on div "button" at bounding box center [524, 475] width 17 height 17
click at [1045, 101] on div "Add permission" at bounding box center [771, 101] width 582 height 68
click at [1038, 100] on icon at bounding box center [1033, 100] width 19 height 19
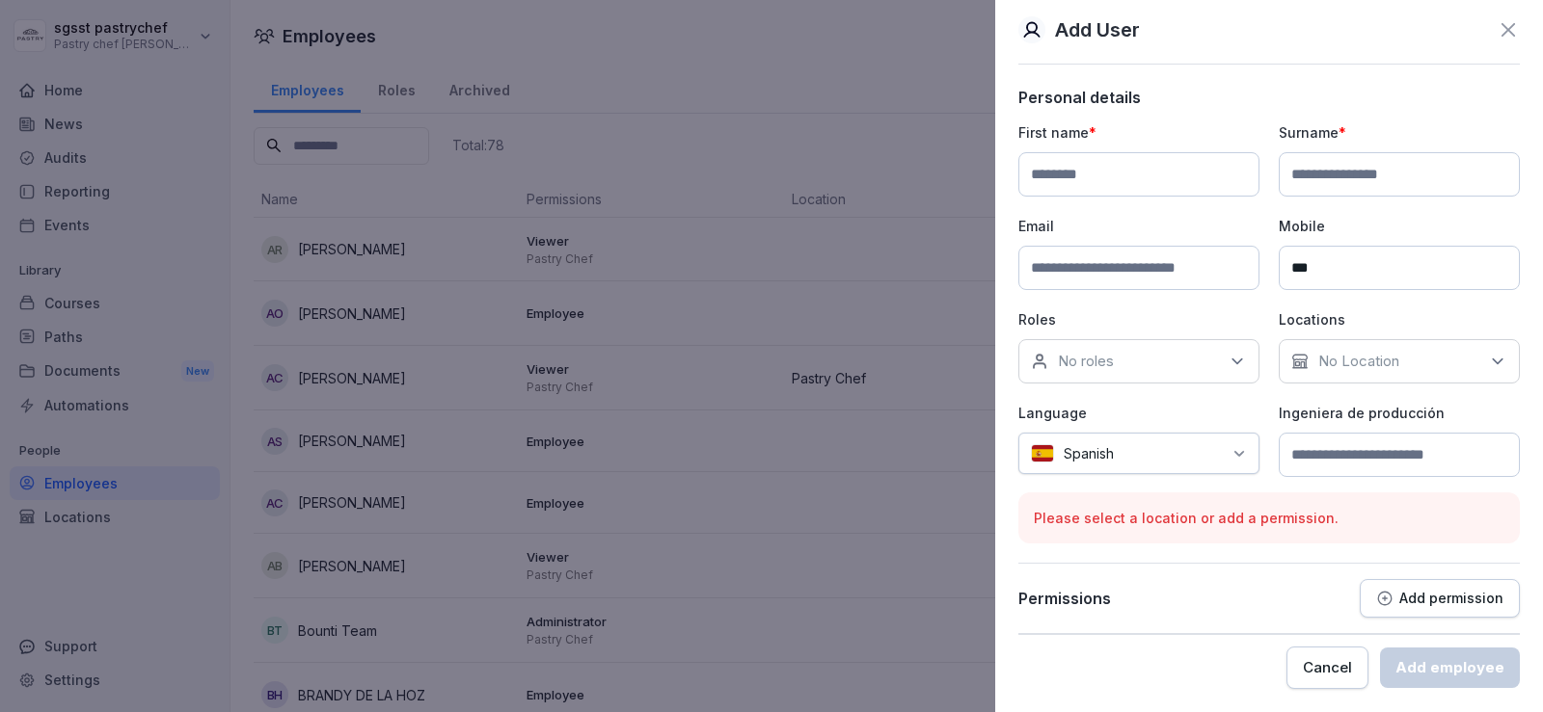
click at [1496, 30] on icon at bounding box center [1507, 29] width 23 height 23
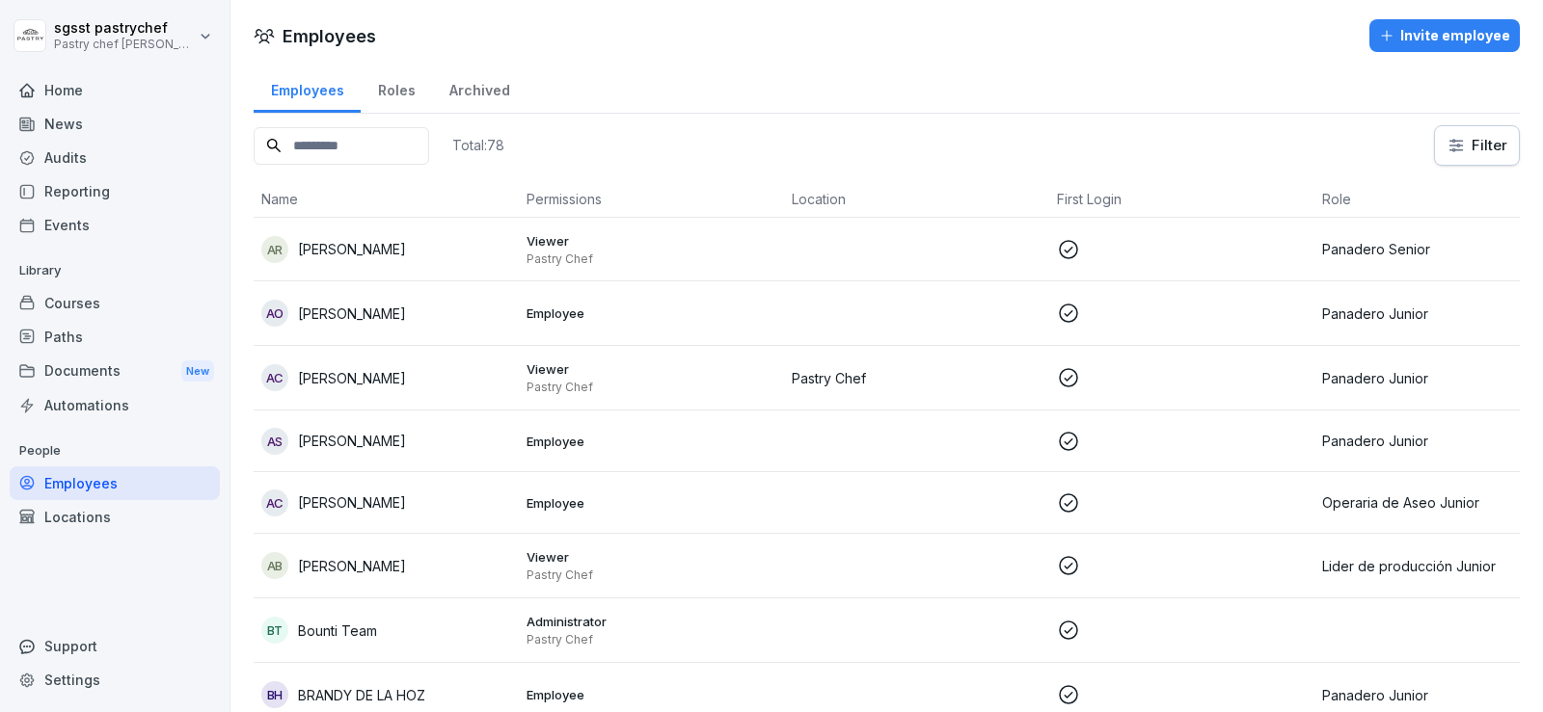
click at [39, 341] on div "Paths" at bounding box center [115, 337] width 210 height 34
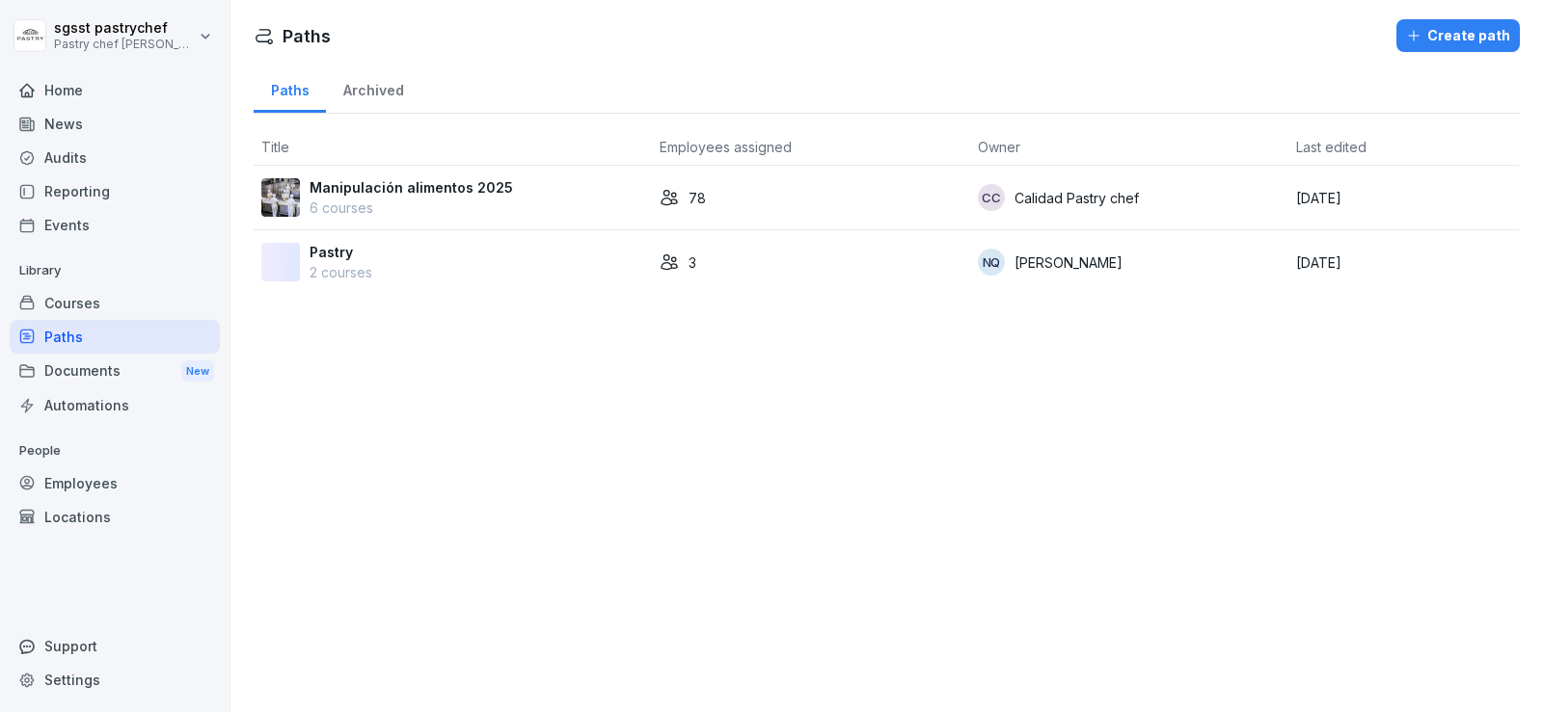
click at [394, 192] on p "Manipulación alimentos 2025" at bounding box center [410, 187] width 203 height 20
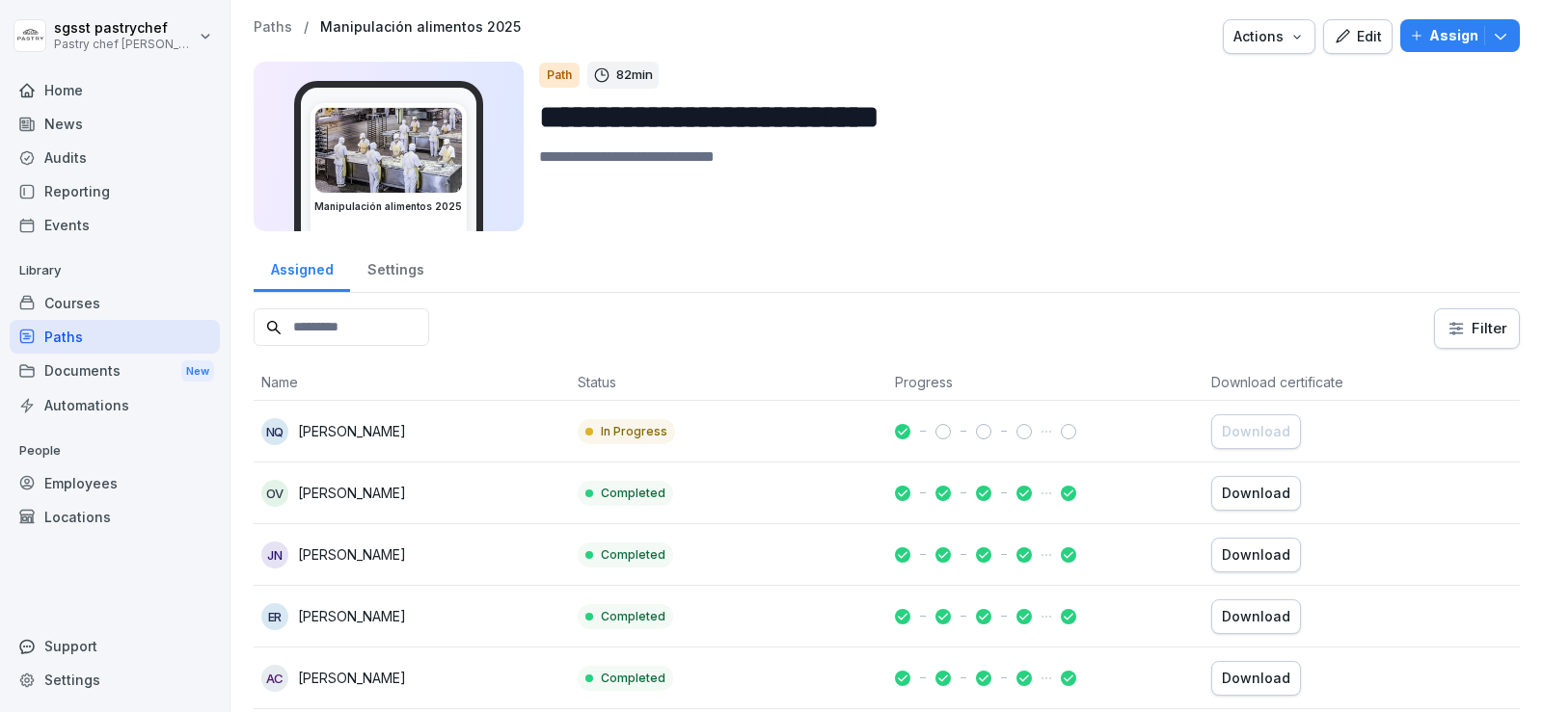
click at [1414, 39] on div "Assign" at bounding box center [1460, 35] width 100 height 21
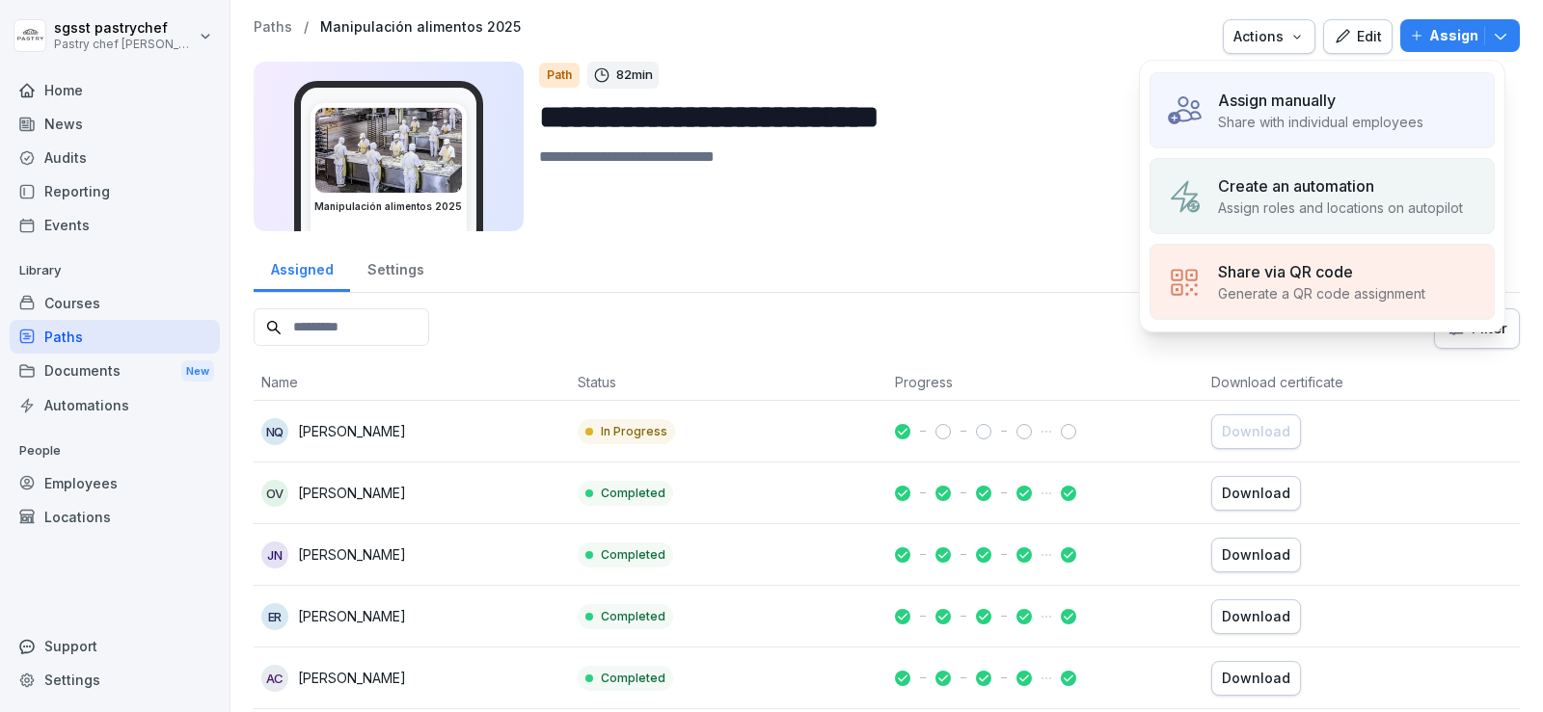
click at [1246, 97] on p "Assign manually" at bounding box center [1277, 100] width 118 height 23
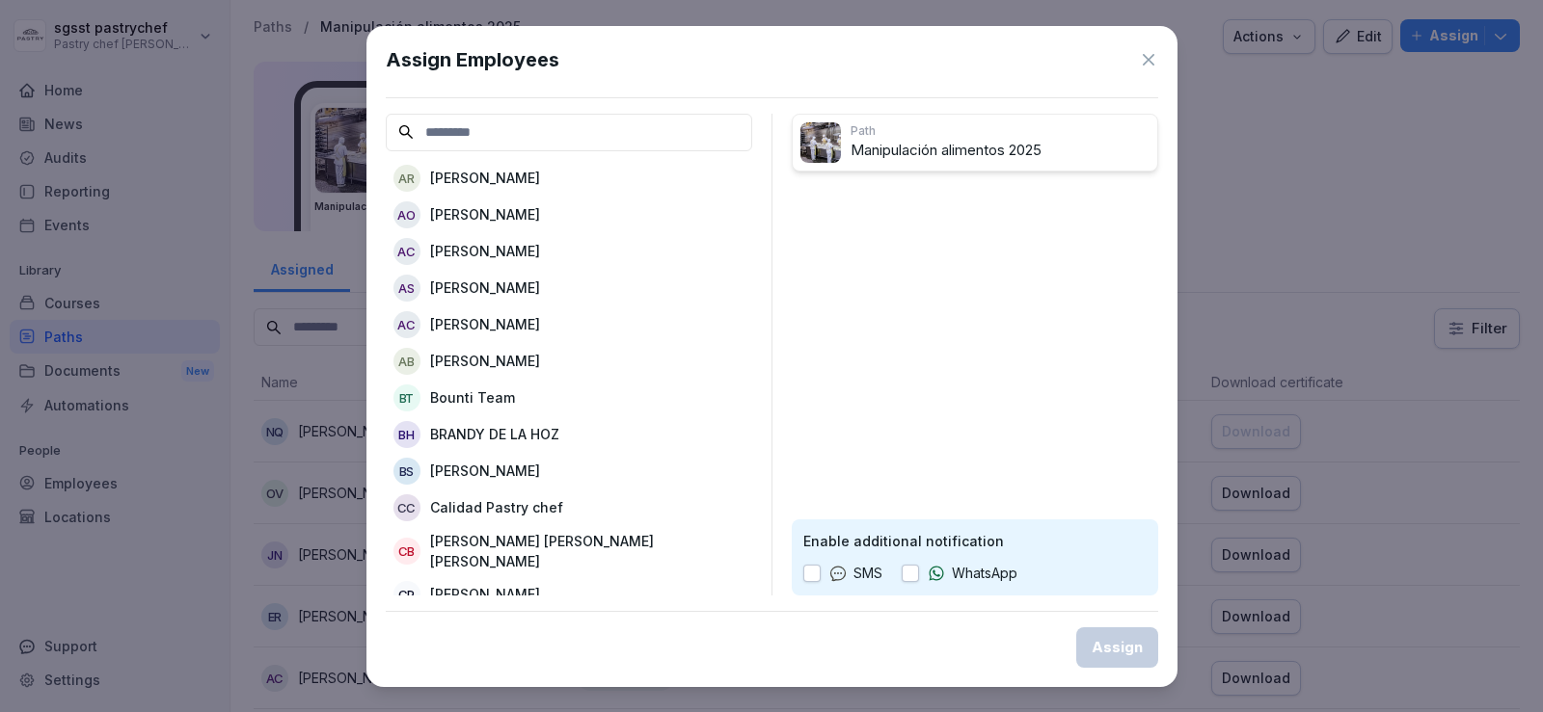
click at [464, 126] on input at bounding box center [569, 133] width 366 height 38
click at [499, 264] on div "AC ALEXANDRA NOLASCO CARAUCAN" at bounding box center [569, 251] width 366 height 35
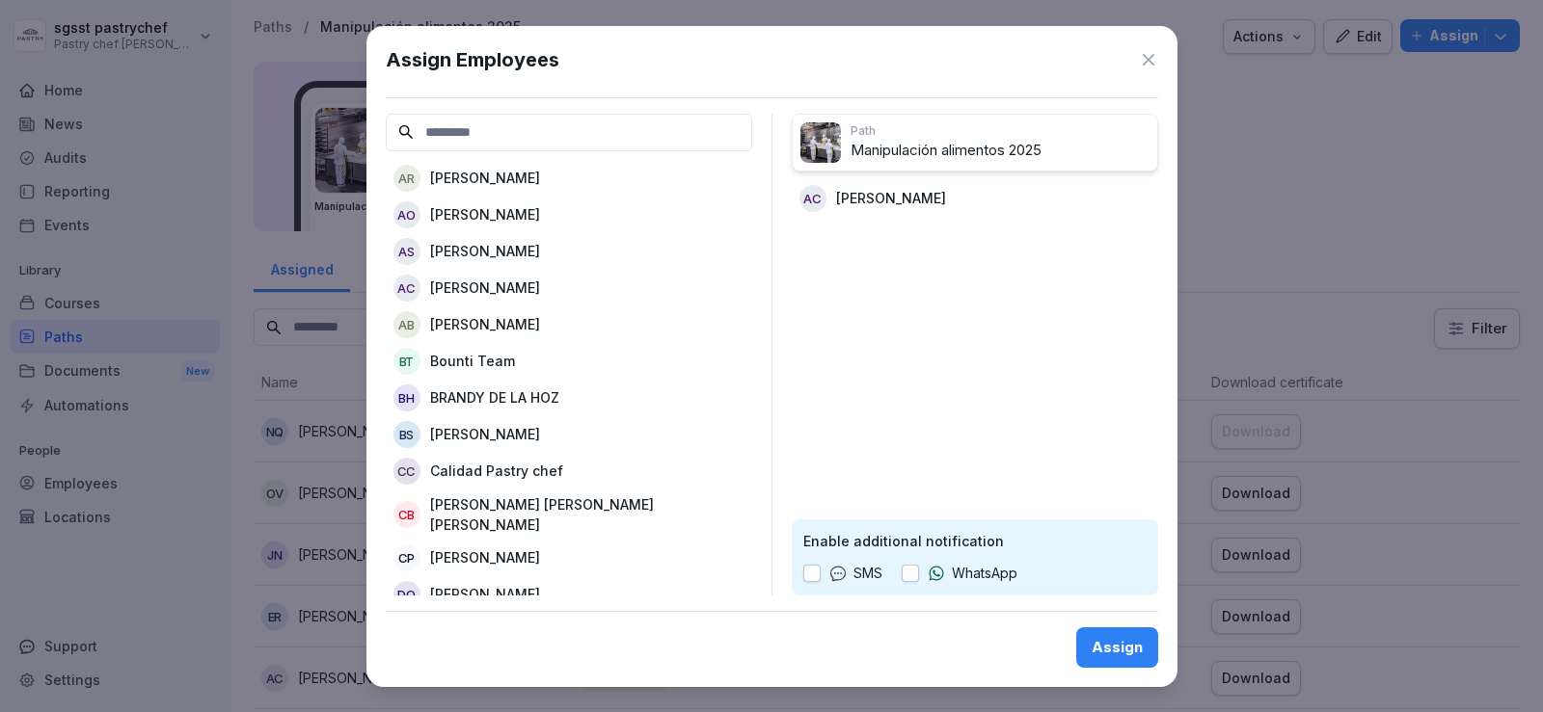
click at [487, 300] on div "AC Andreina Cabarcas" at bounding box center [569, 288] width 366 height 35
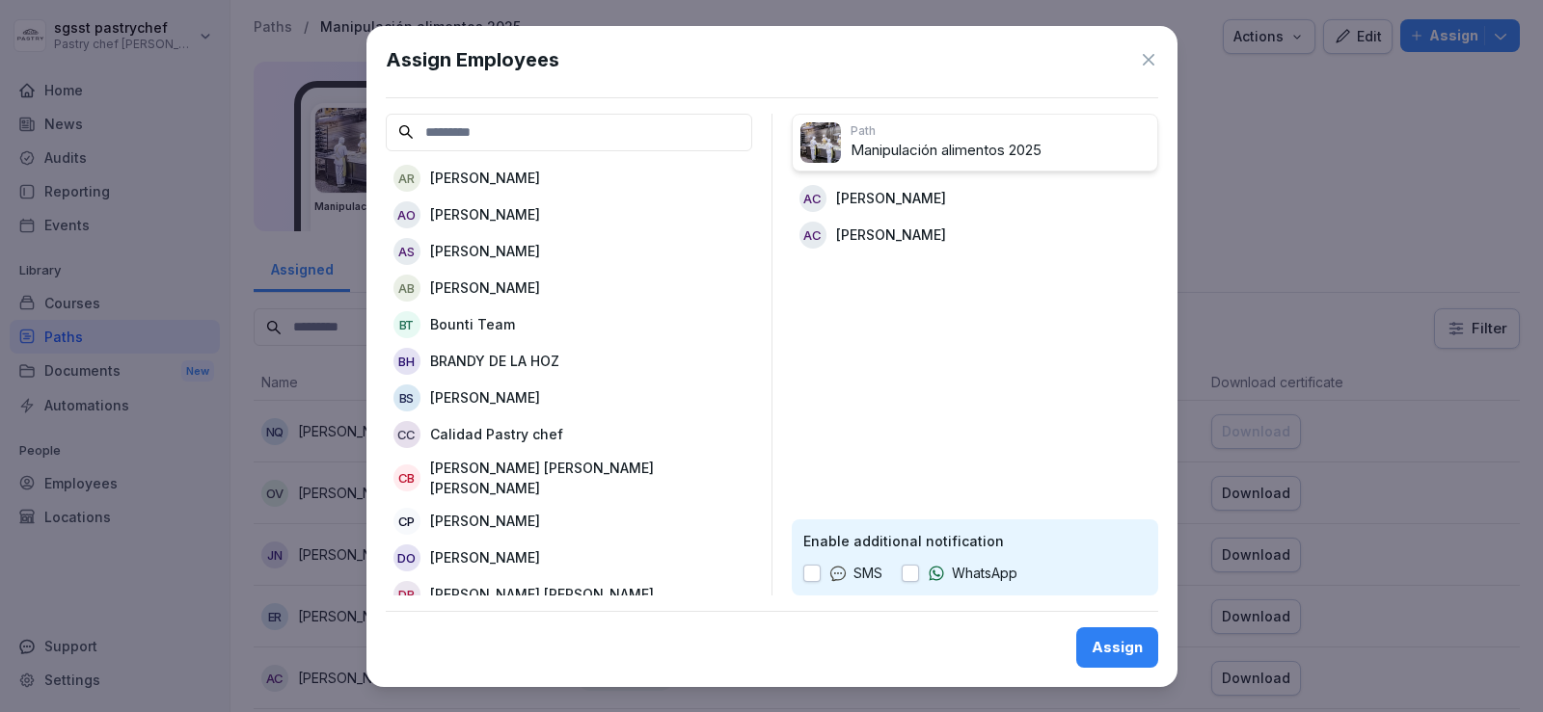
click at [487, 300] on div "AB Angie Baquero" at bounding box center [569, 288] width 366 height 35
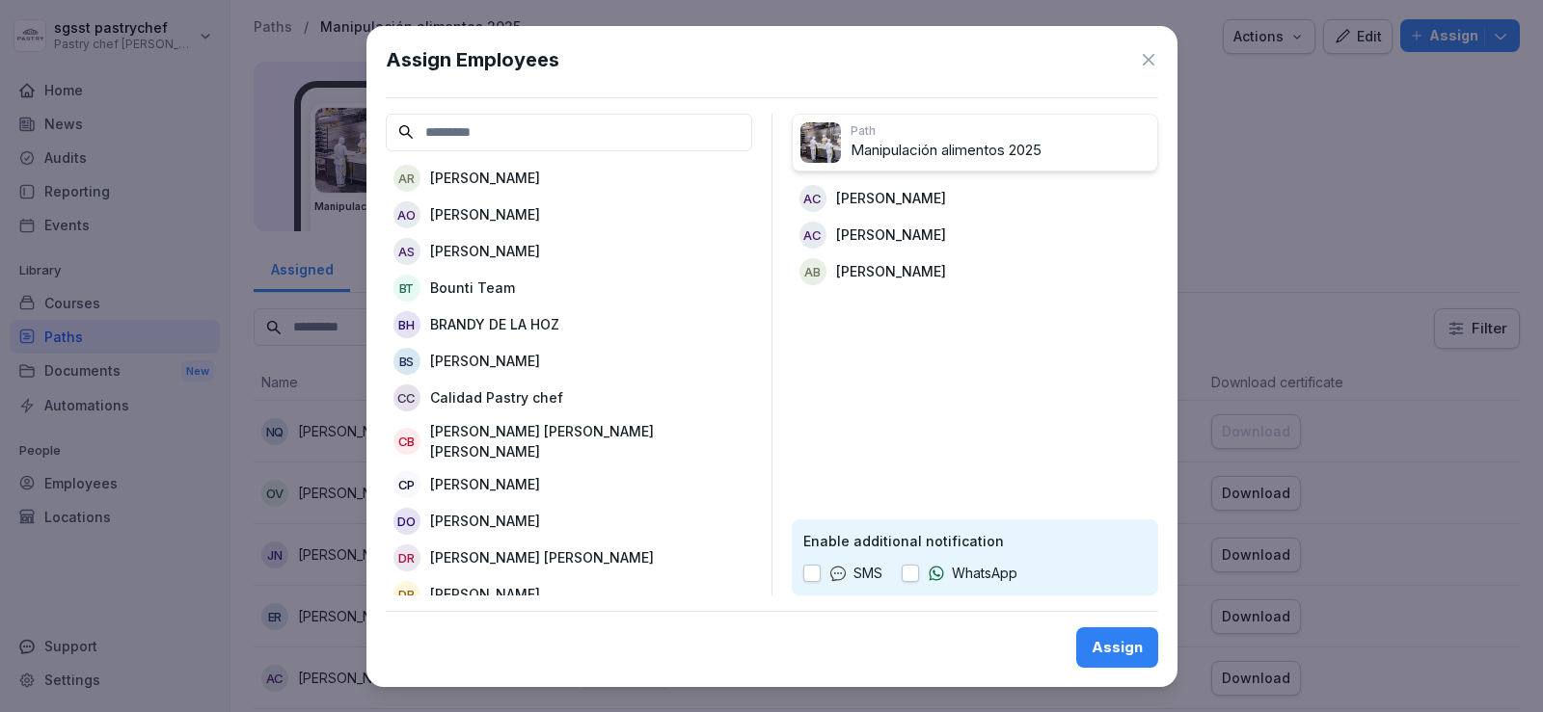
click at [1152, 61] on icon at bounding box center [1148, 59] width 19 height 19
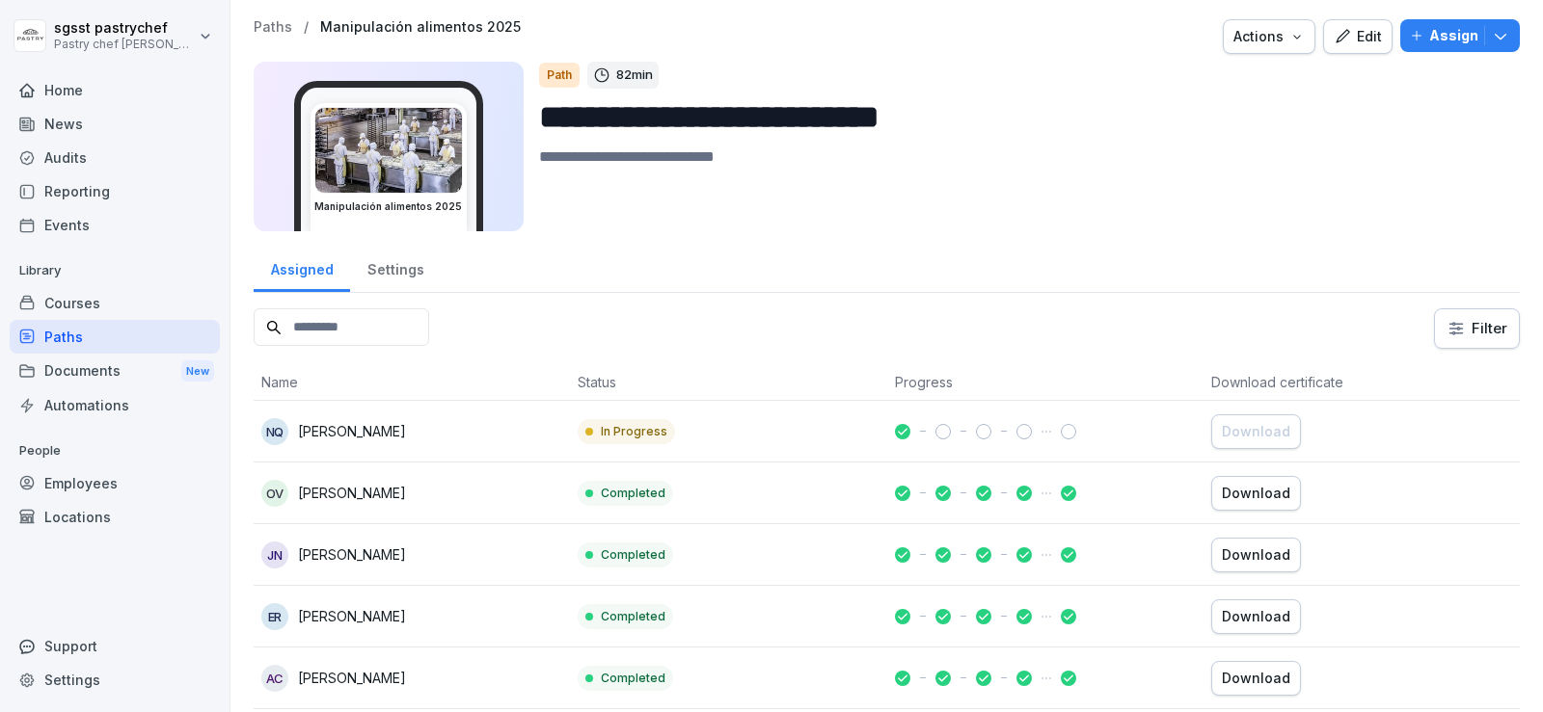
click at [102, 472] on div "Employees" at bounding box center [115, 484] width 210 height 34
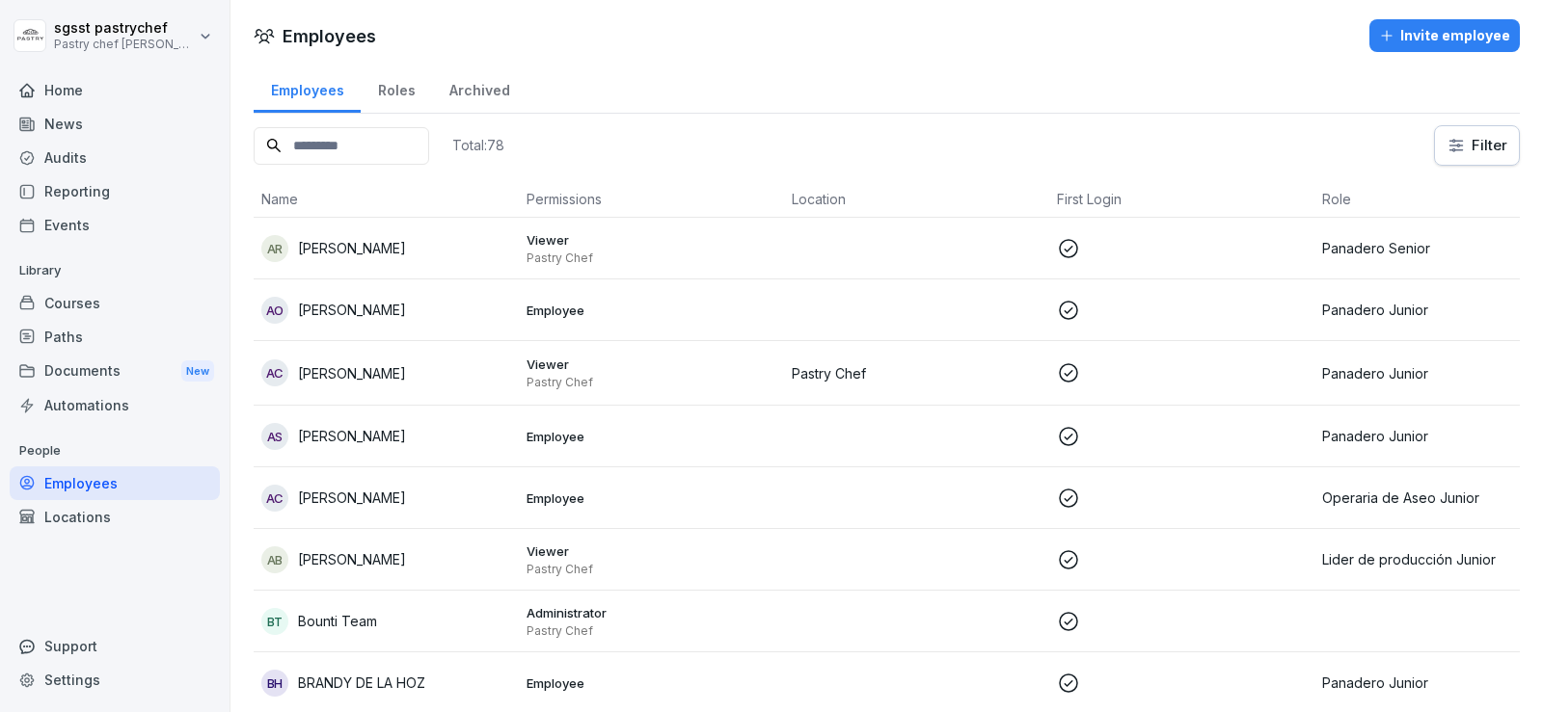
click at [317, 140] on input at bounding box center [341, 146] width 175 height 38
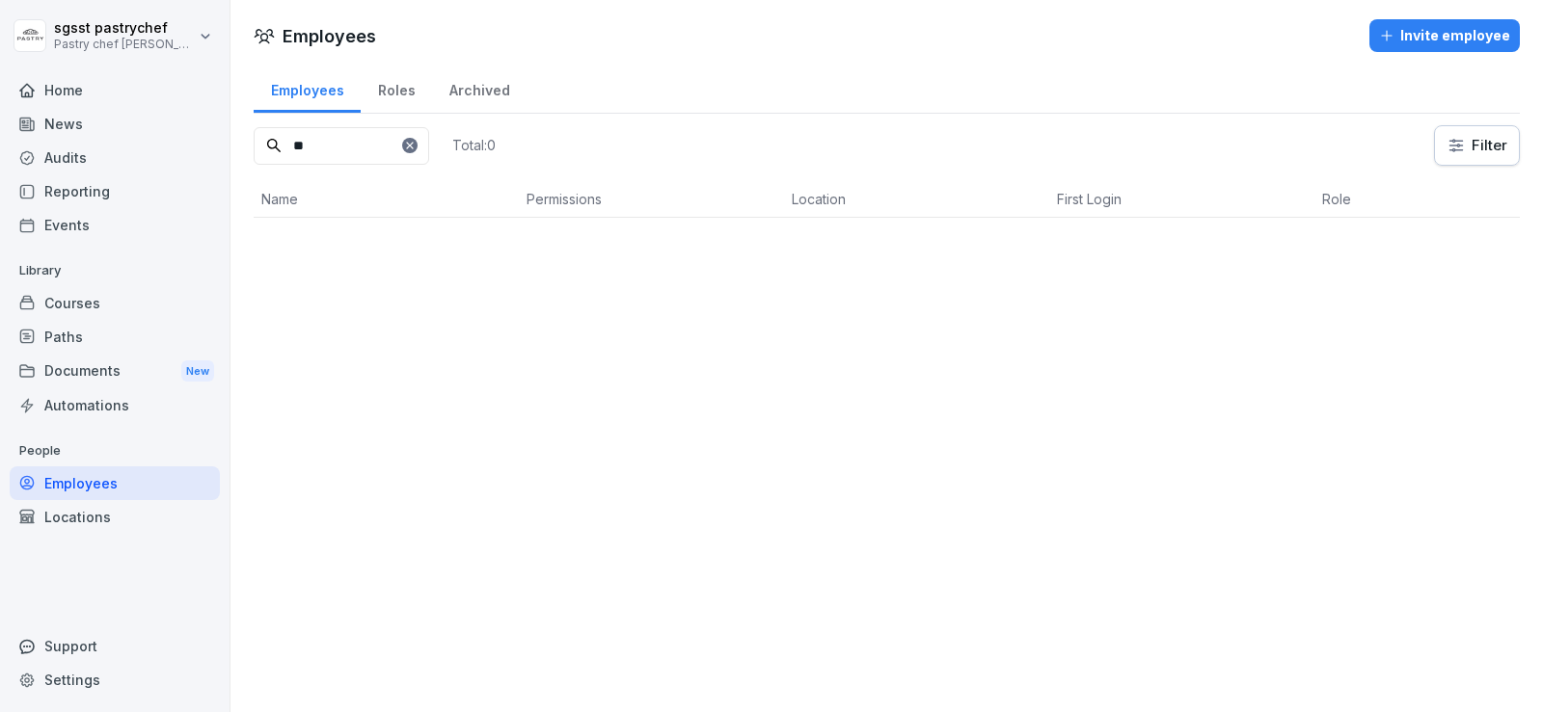
type input "*"
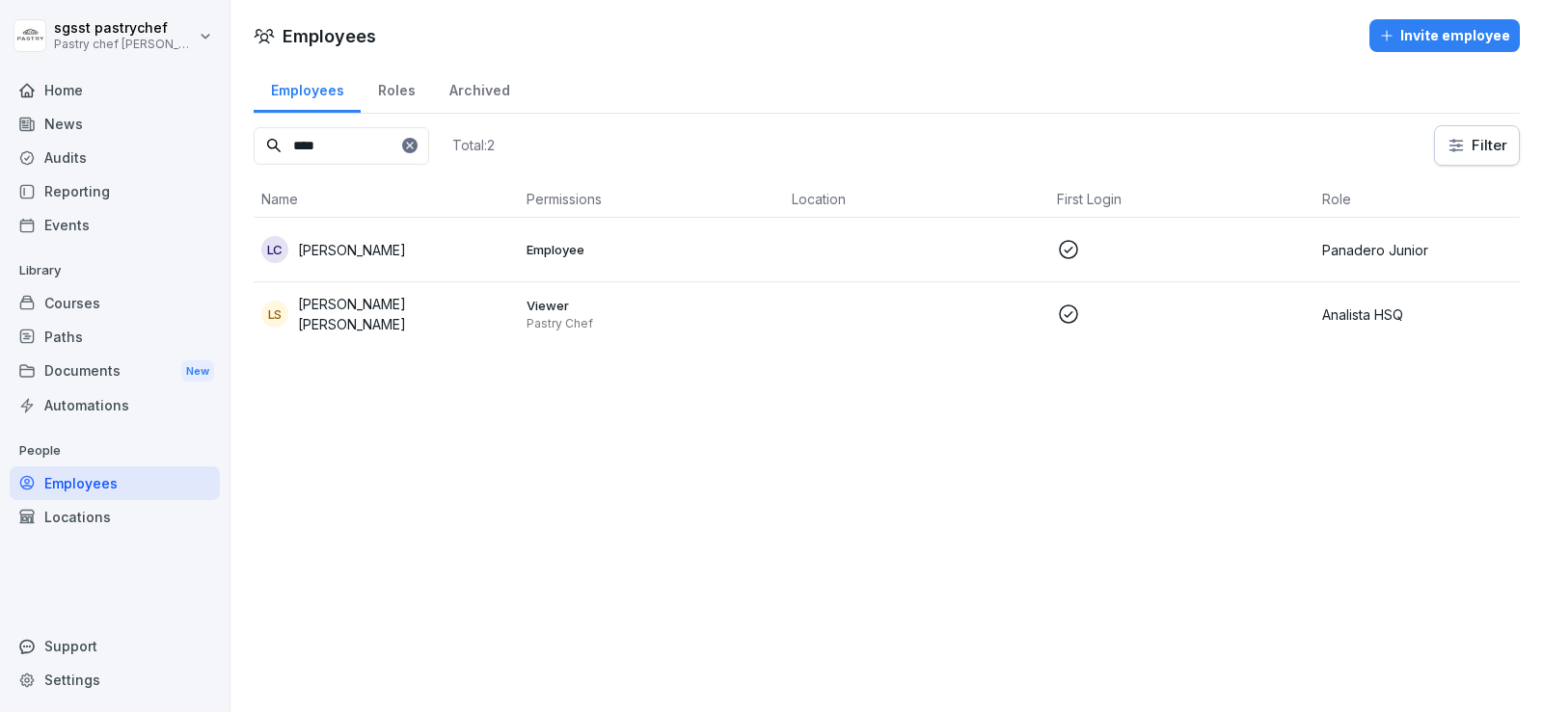
type input "****"
click at [369, 316] on p "LAURA MARCELA RIAÑO SASTOQUE" at bounding box center [404, 314] width 213 height 40
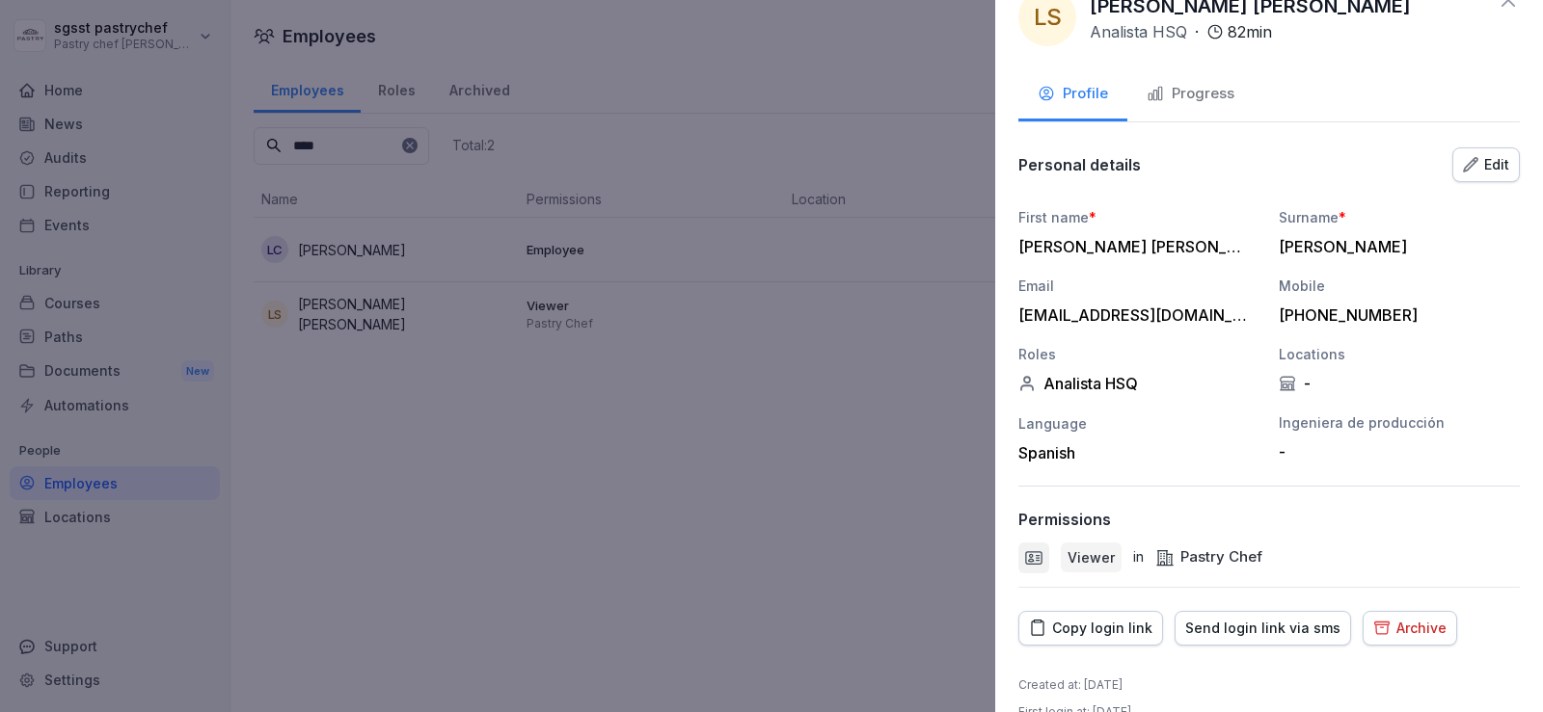
scroll to position [74, 0]
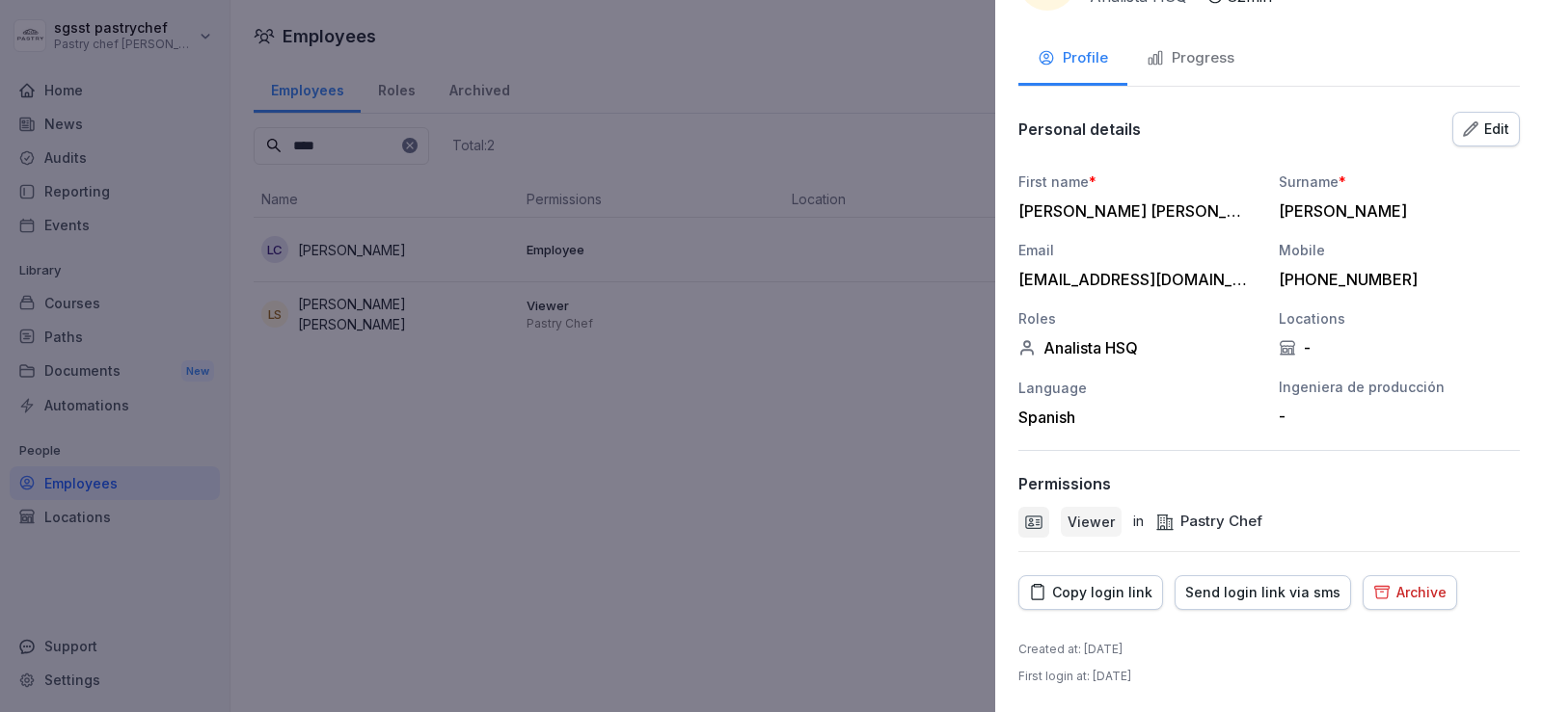
click at [457, 653] on div at bounding box center [771, 356] width 1543 height 712
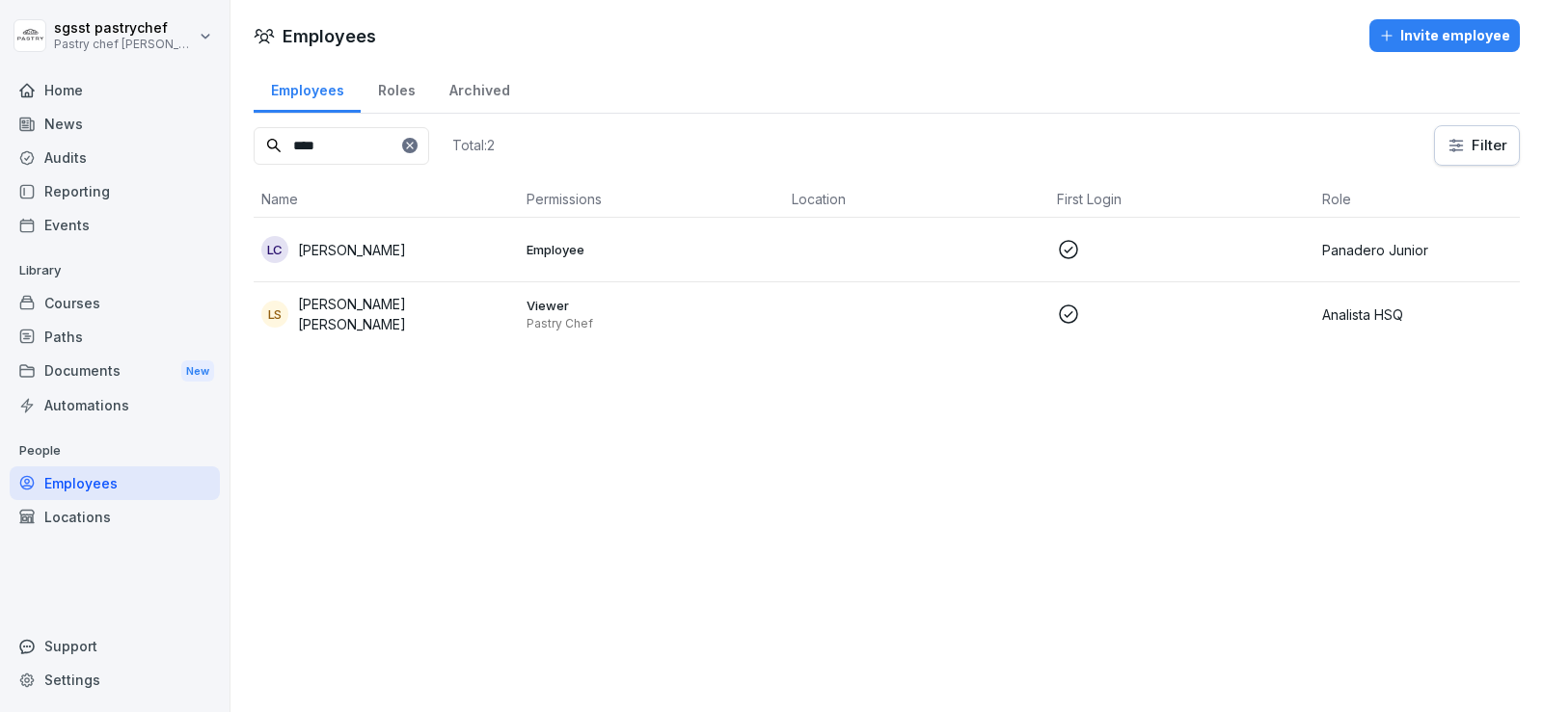
click at [123, 86] on div "Home" at bounding box center [115, 90] width 210 height 34
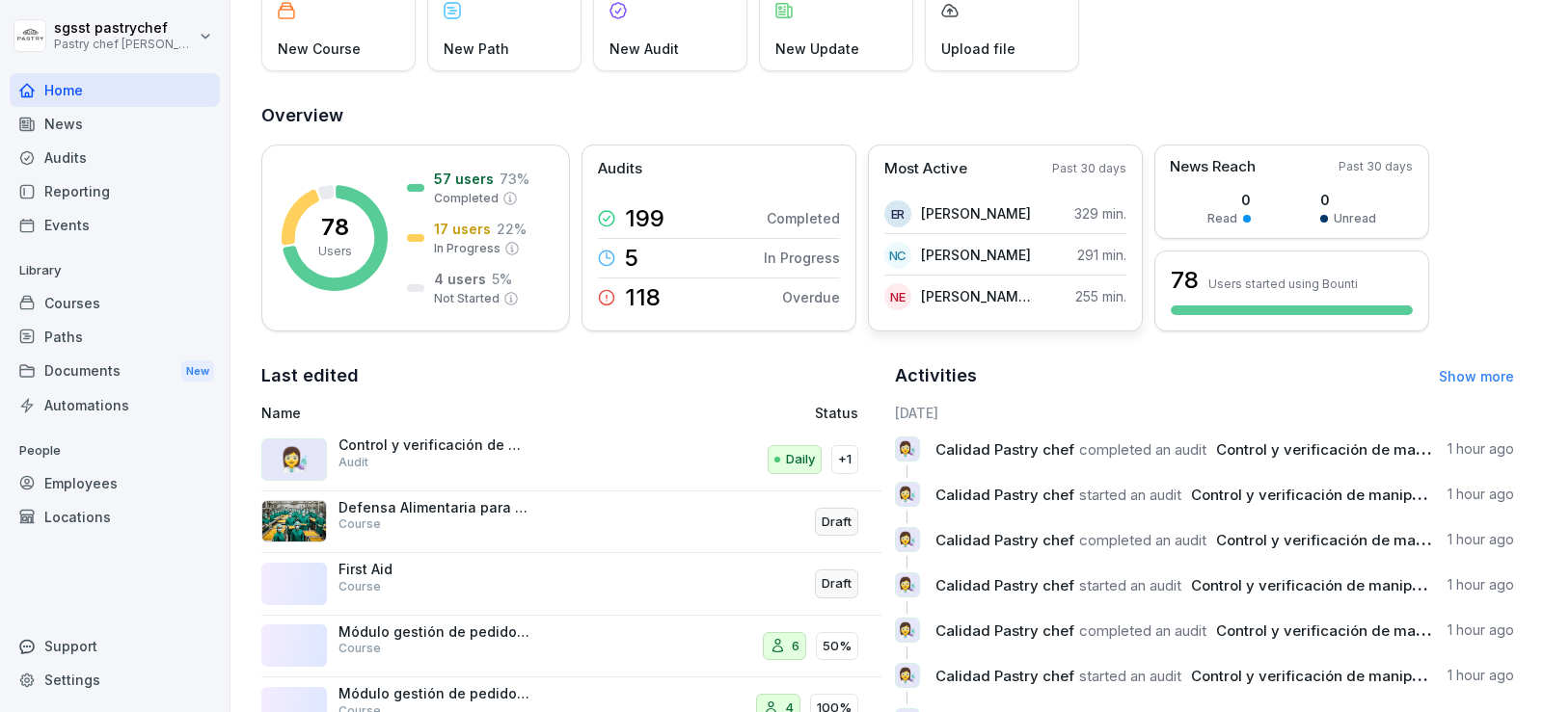
scroll to position [193, 0]
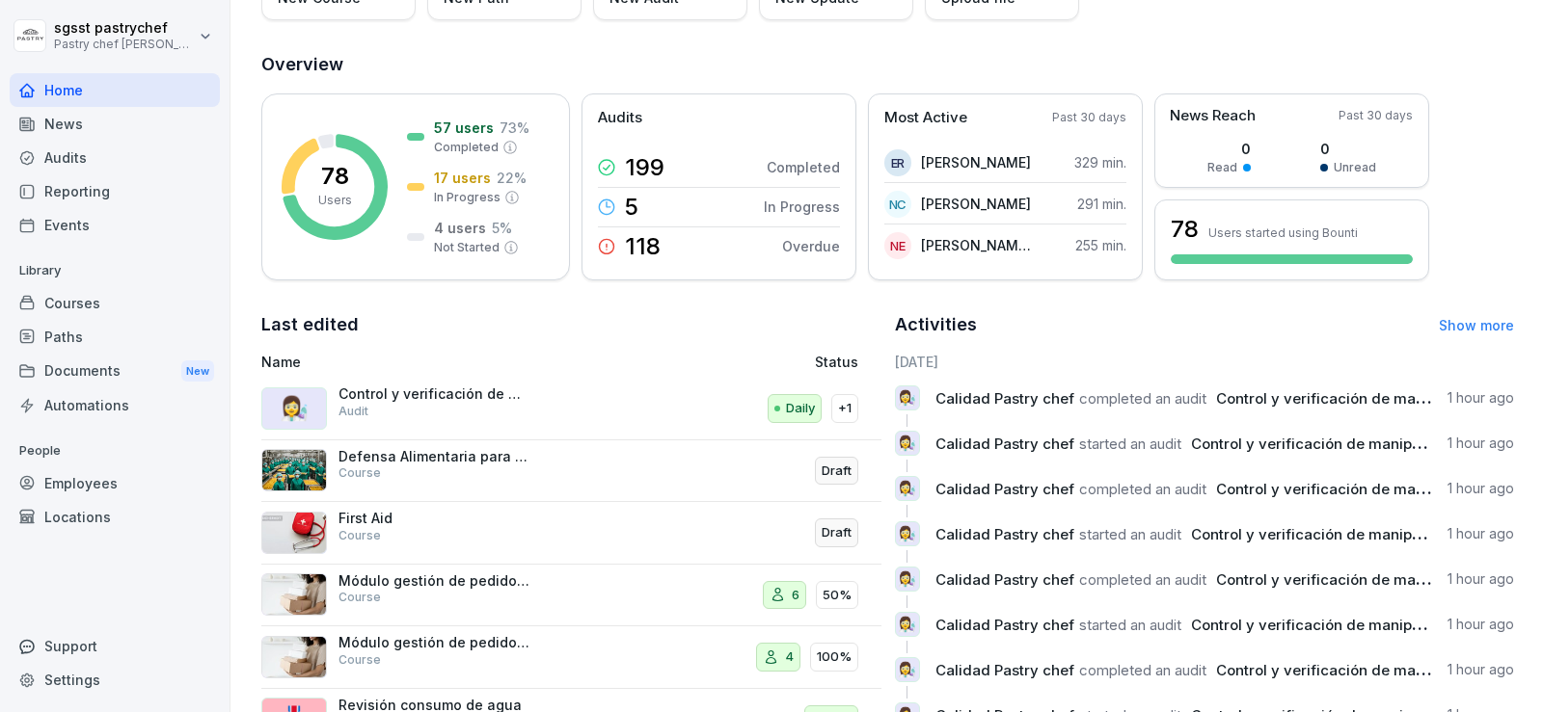
click at [130, 323] on div "Paths" at bounding box center [115, 337] width 210 height 34
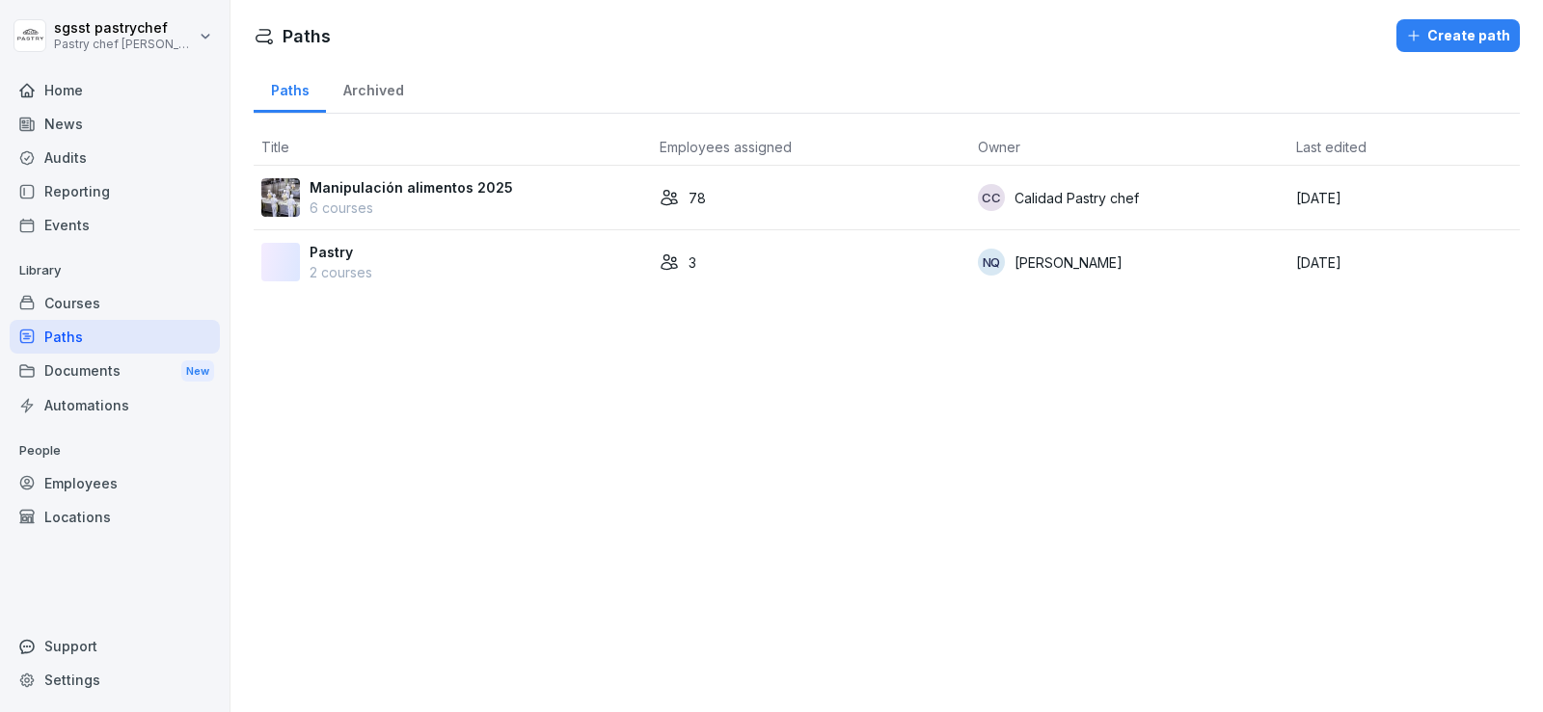
click at [50, 303] on div "Courses" at bounding box center [115, 303] width 210 height 34
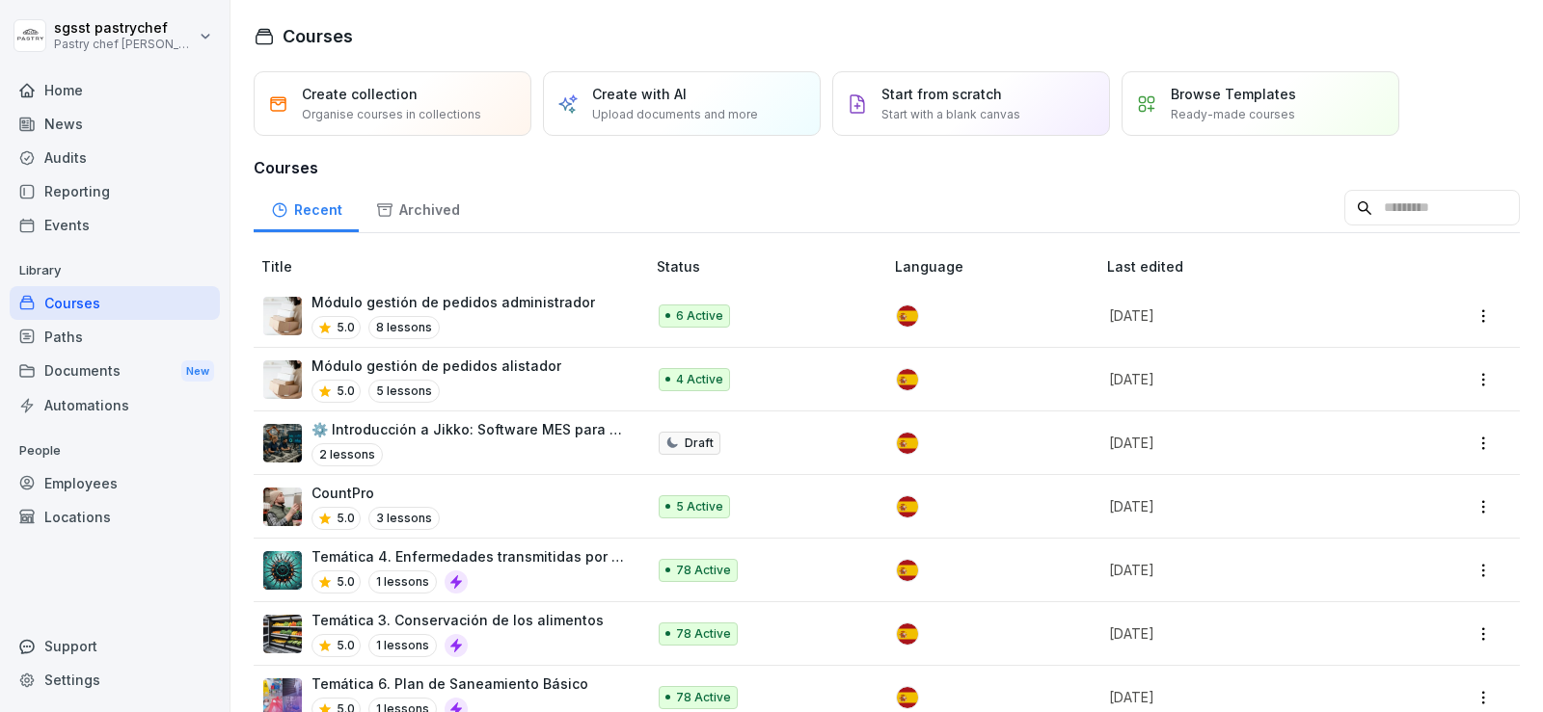
click at [80, 328] on div "Paths" at bounding box center [115, 337] width 210 height 34
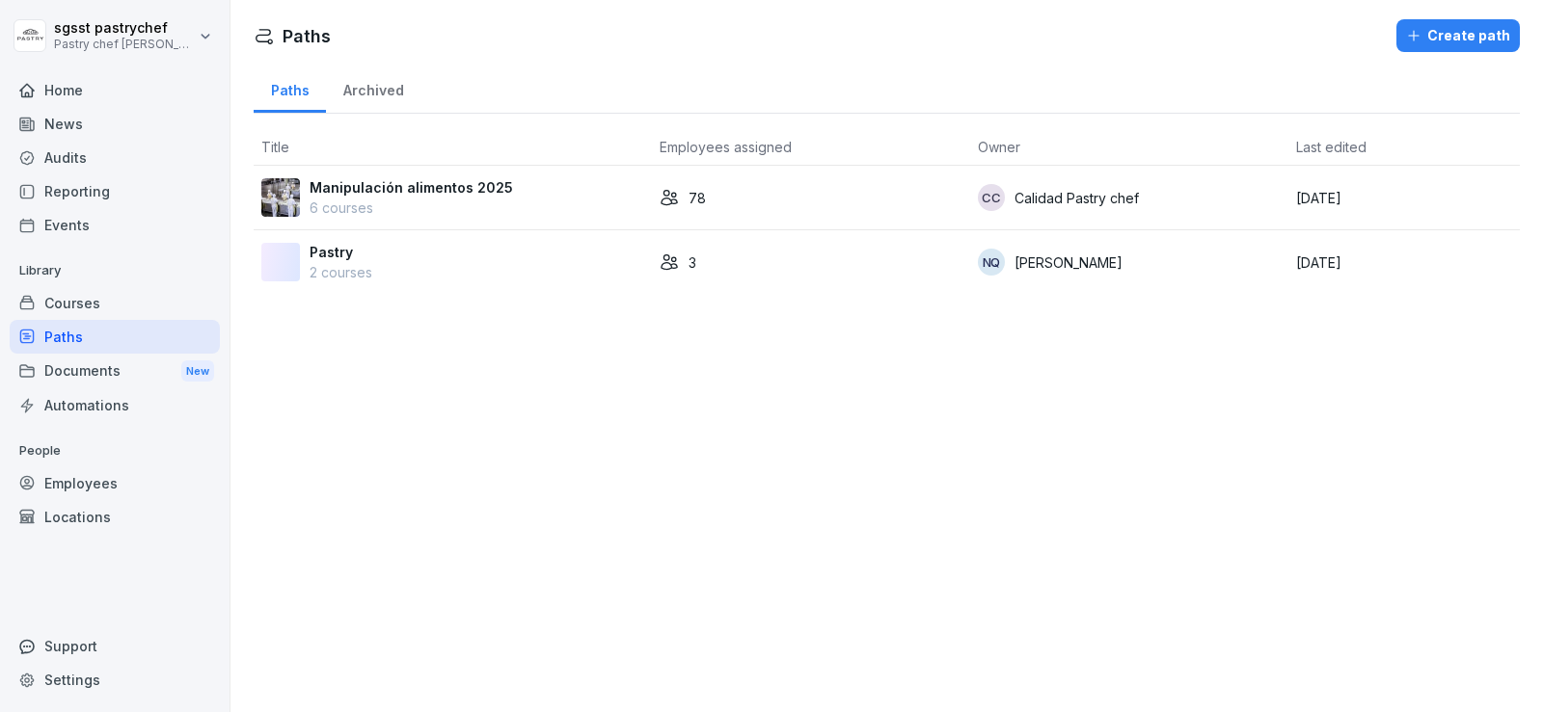
click at [365, 256] on p "Pastry" at bounding box center [340, 252] width 63 height 20
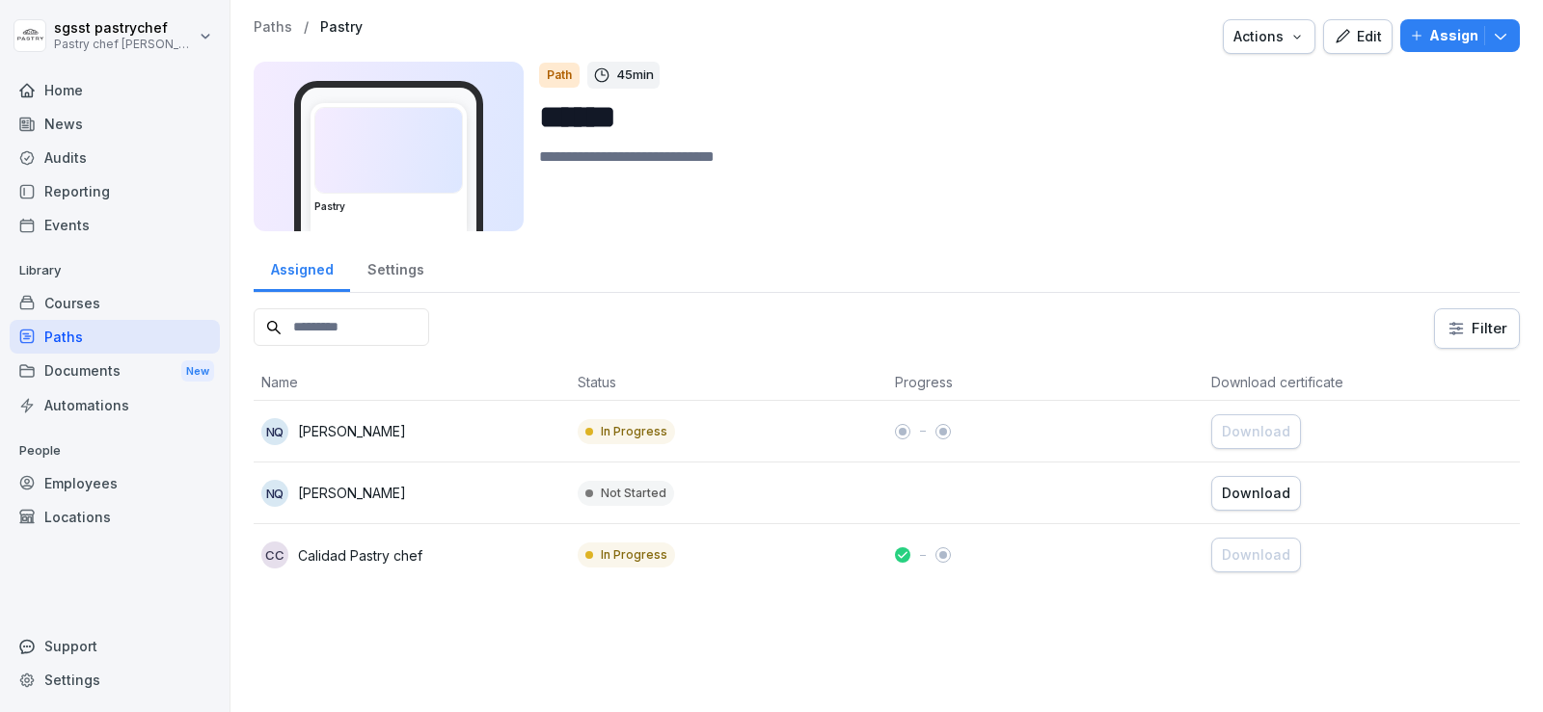
click at [118, 335] on div "Paths" at bounding box center [115, 337] width 210 height 34
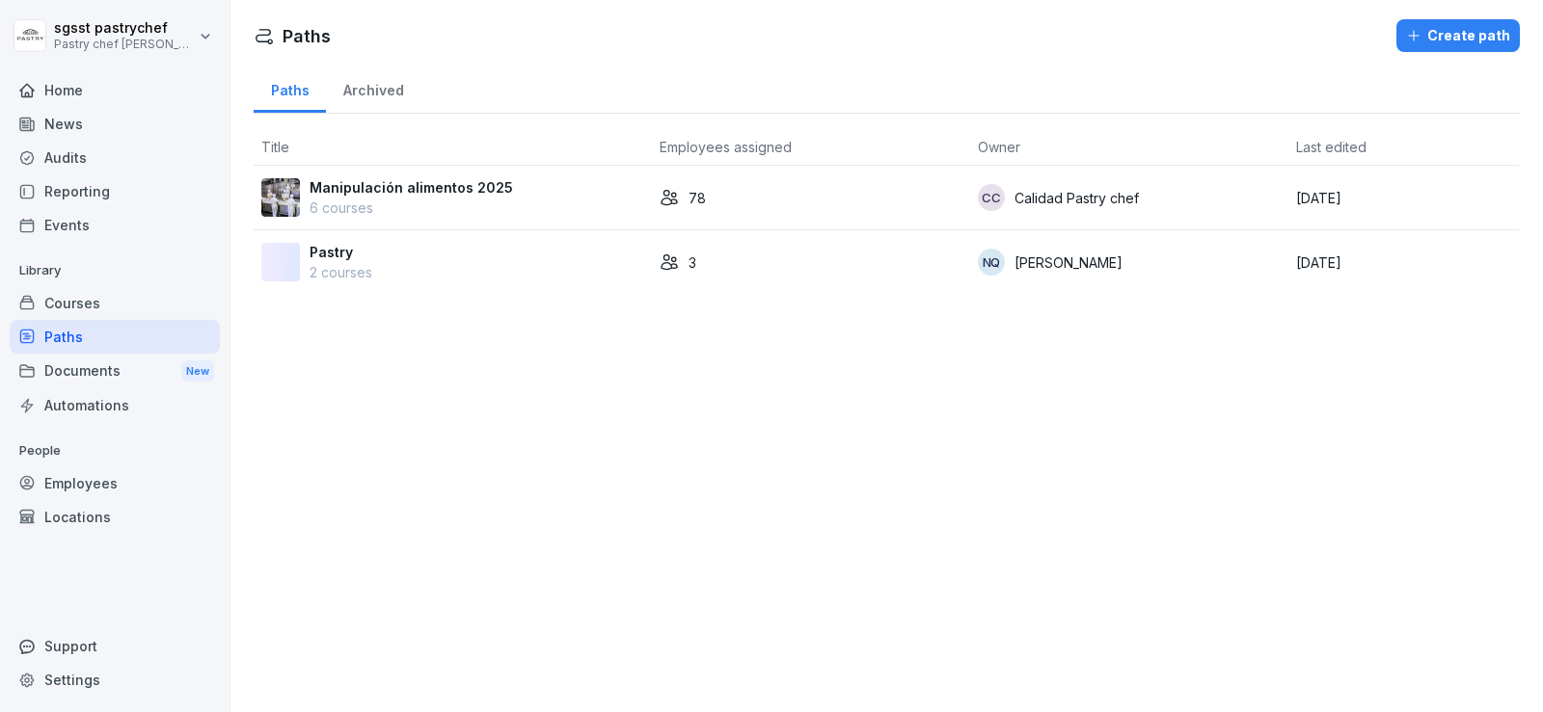
click at [1437, 37] on div "Create path" at bounding box center [1458, 35] width 104 height 21
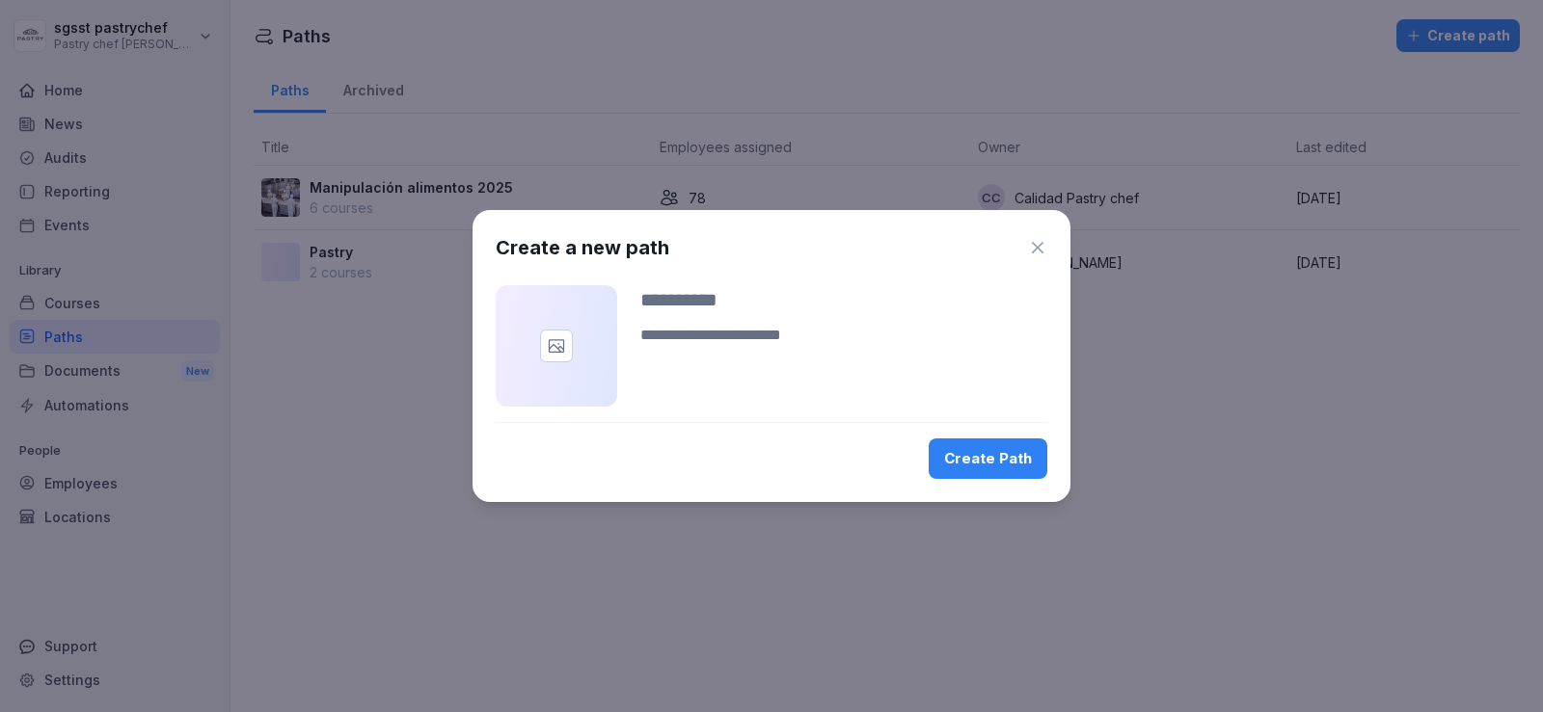
click at [1007, 462] on div "Create Path" at bounding box center [988, 458] width 88 height 21
drag, startPoint x: 1039, startPoint y: 248, endPoint x: 1025, endPoint y: 255, distance: 16.4
click at [1037, 252] on icon "button" at bounding box center [1037, 247] width 19 height 19
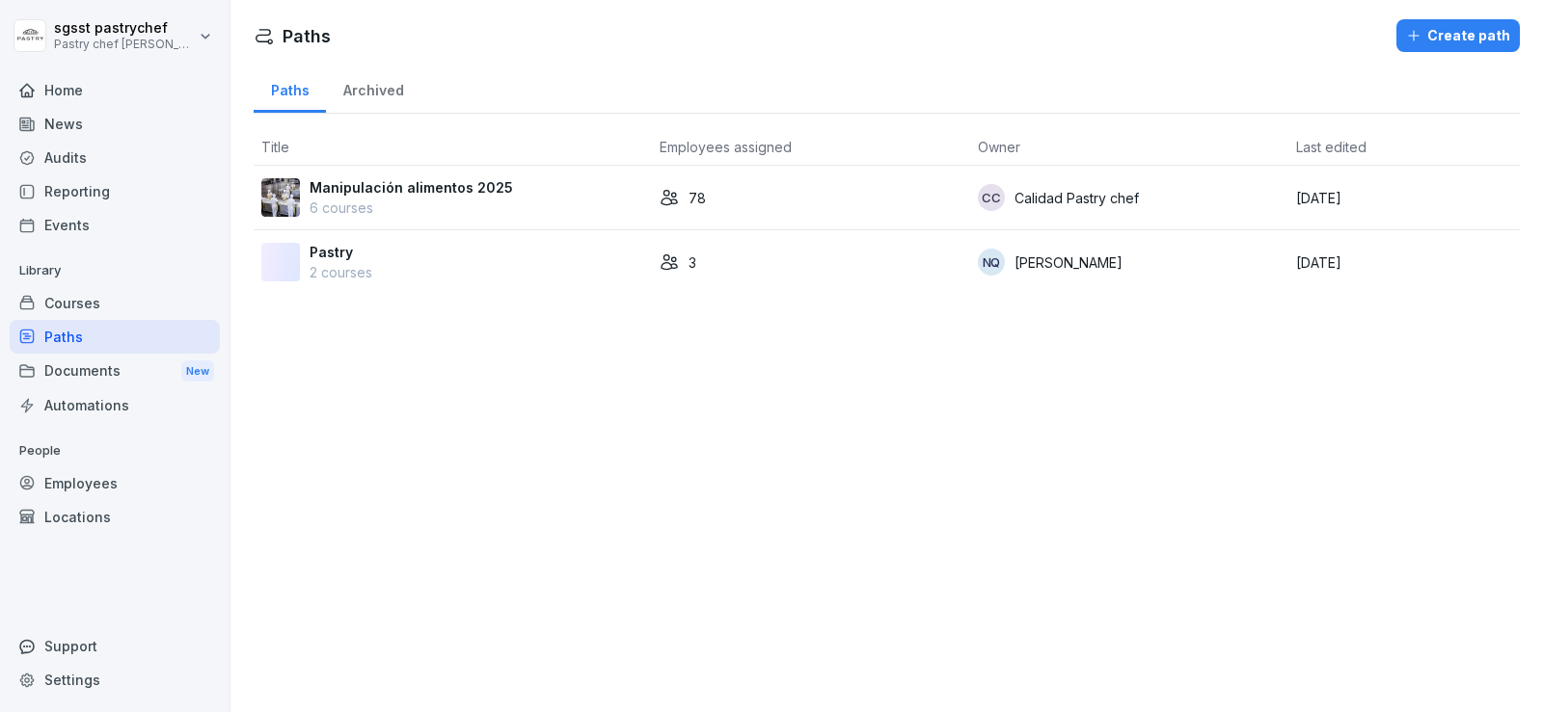
click at [92, 84] on div "Home" at bounding box center [115, 90] width 210 height 34
